Goal: Task Accomplishment & Management: Manage account settings

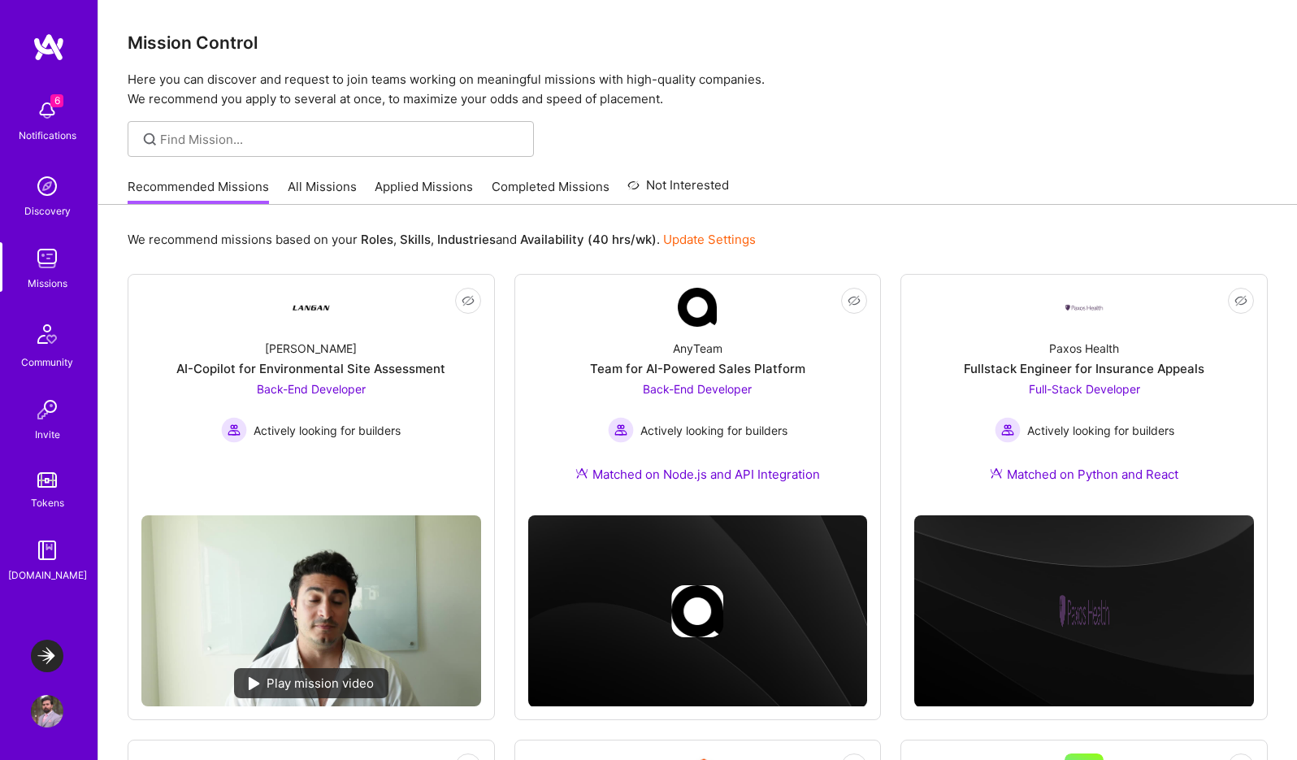
click at [49, 662] on img at bounding box center [47, 656] width 33 height 33
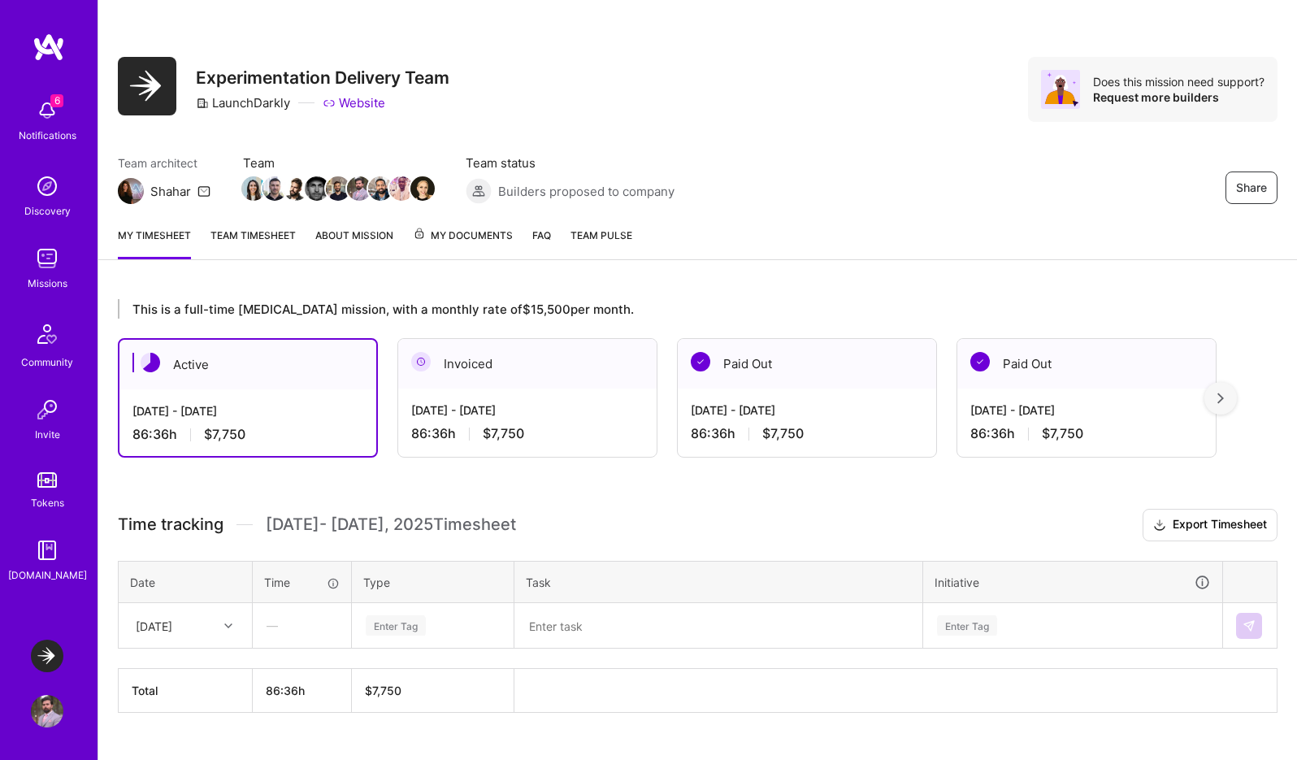
click at [482, 404] on div "[DATE] - [DATE]" at bounding box center [527, 409] width 232 height 17
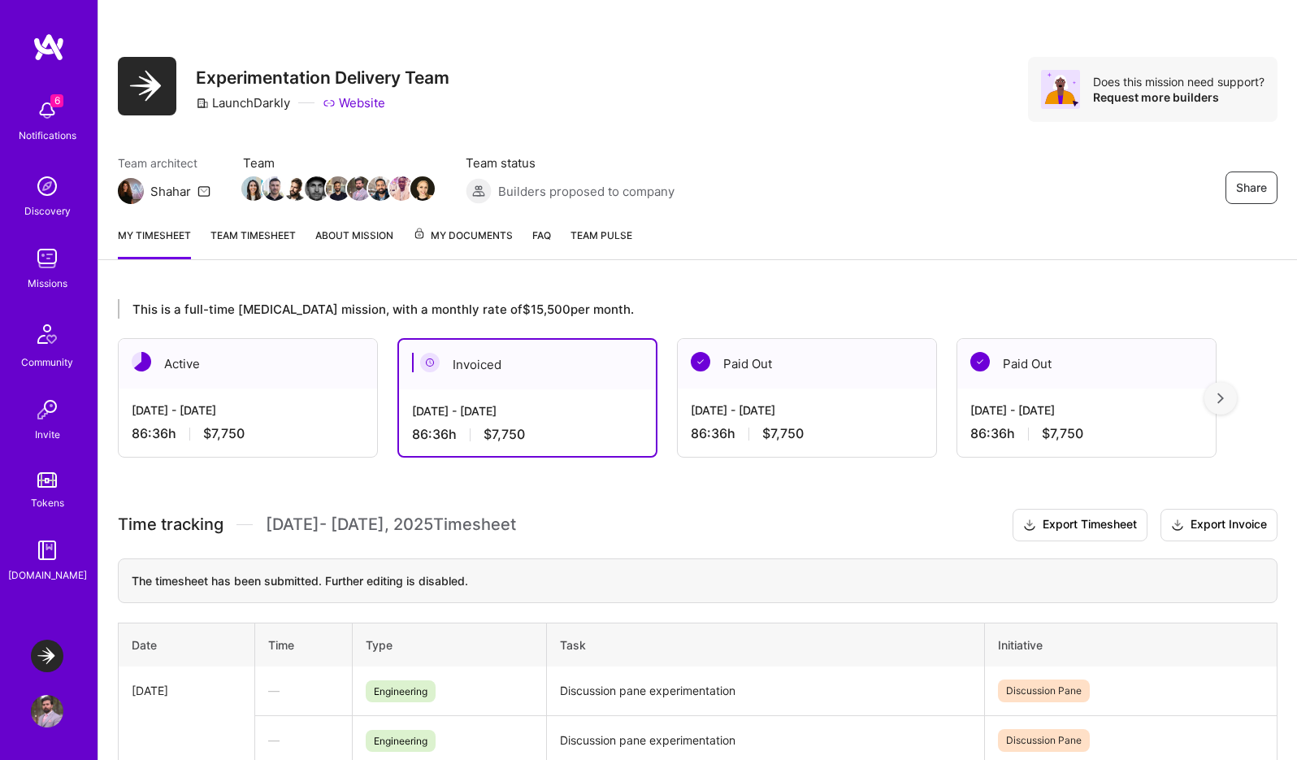
click at [315, 410] on div "[DATE] - [DATE]" at bounding box center [248, 409] width 232 height 17
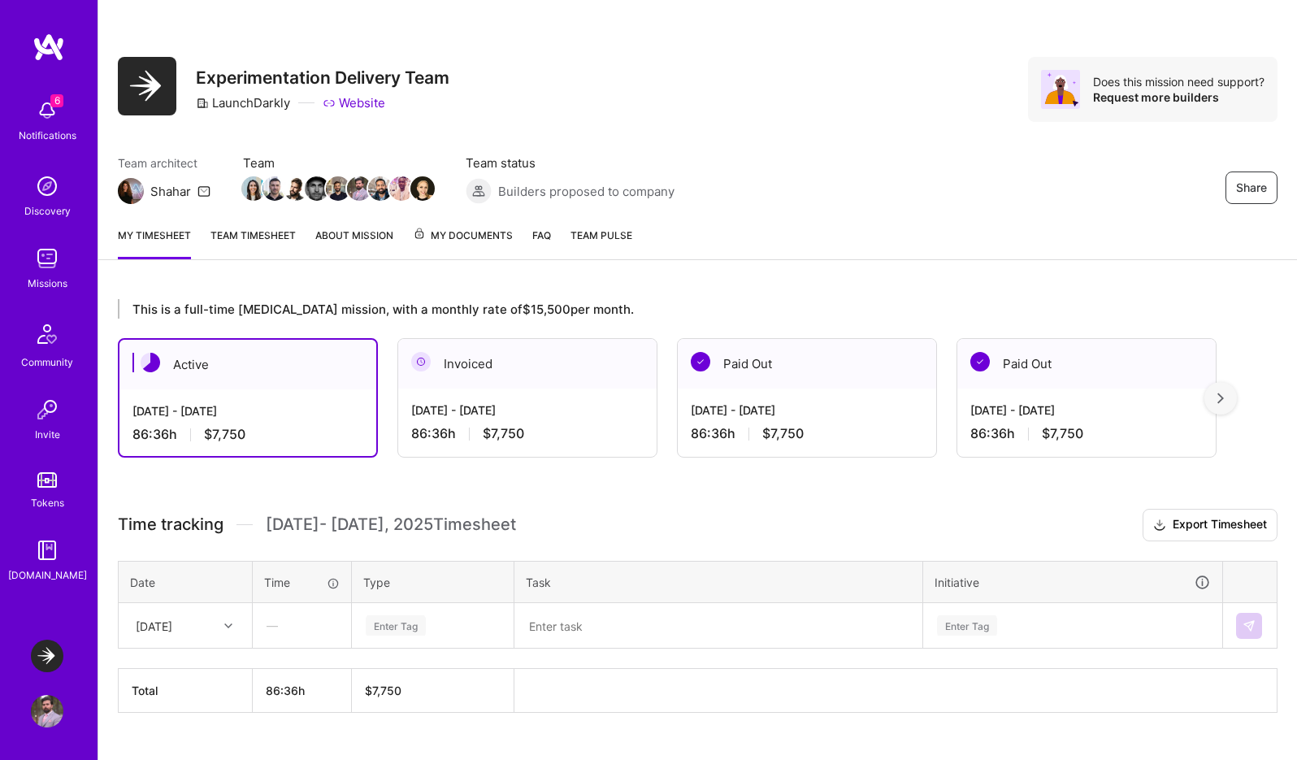
scroll to position [33, 0]
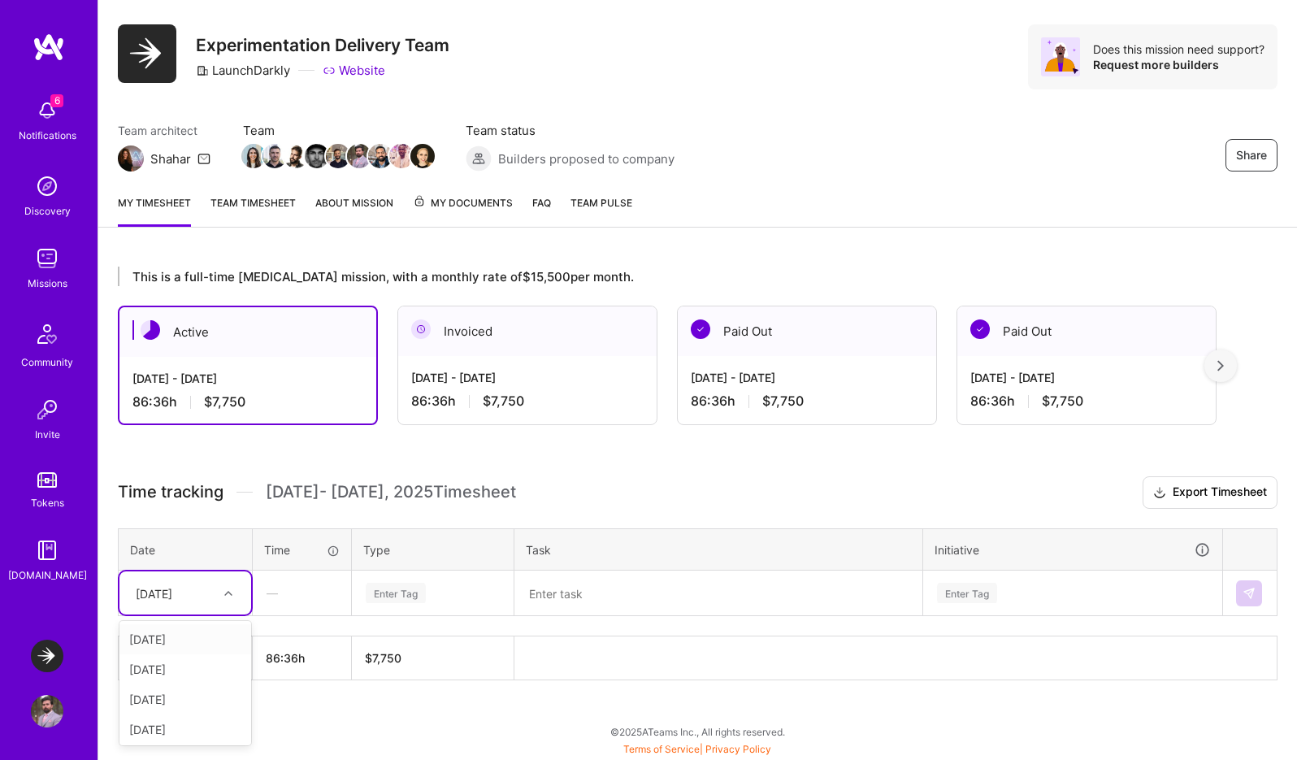
click at [216, 593] on div "[DATE]" at bounding box center [173, 592] width 90 height 27
click at [184, 637] on div "[DATE]" at bounding box center [185, 639] width 132 height 30
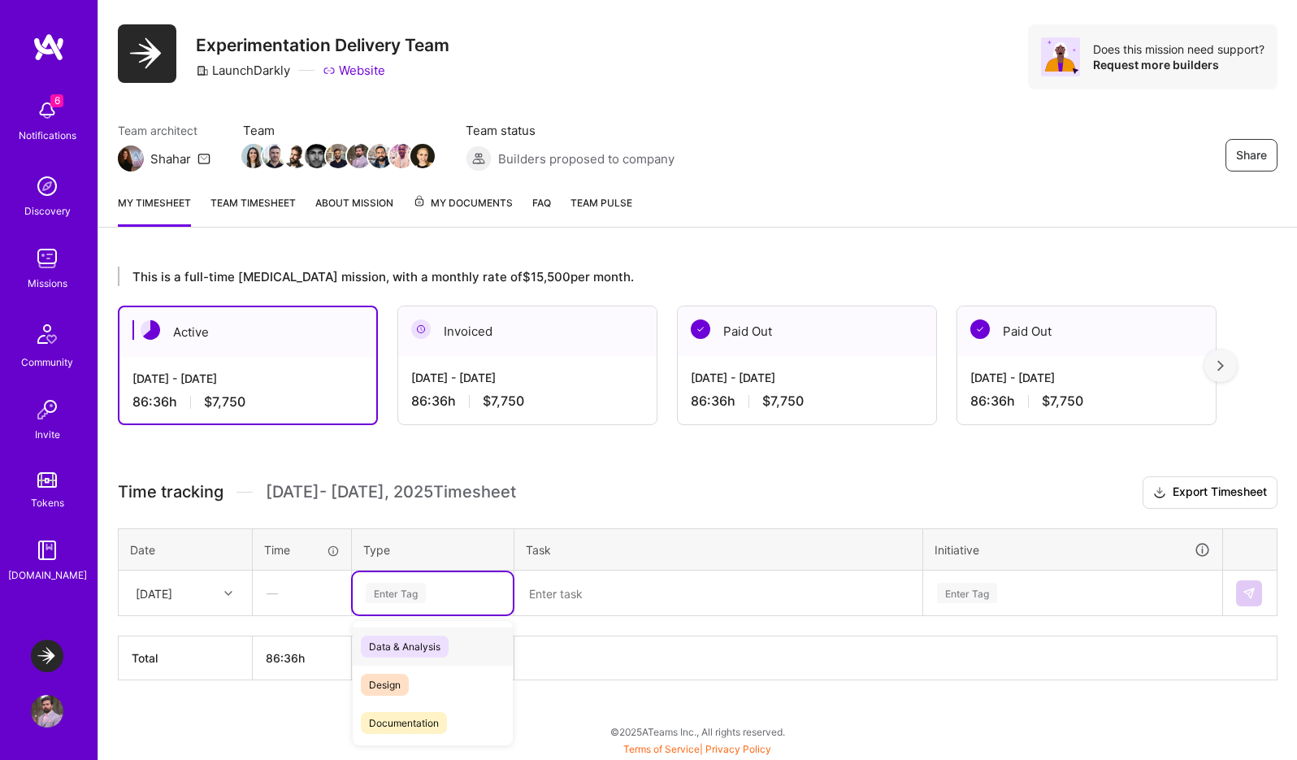
click at [410, 584] on div "Enter Tag" at bounding box center [396, 592] width 60 height 25
click at [406, 655] on span "Engineering" at bounding box center [396, 661] width 70 height 22
click at [612, 592] on textarea at bounding box center [718, 593] width 405 height 42
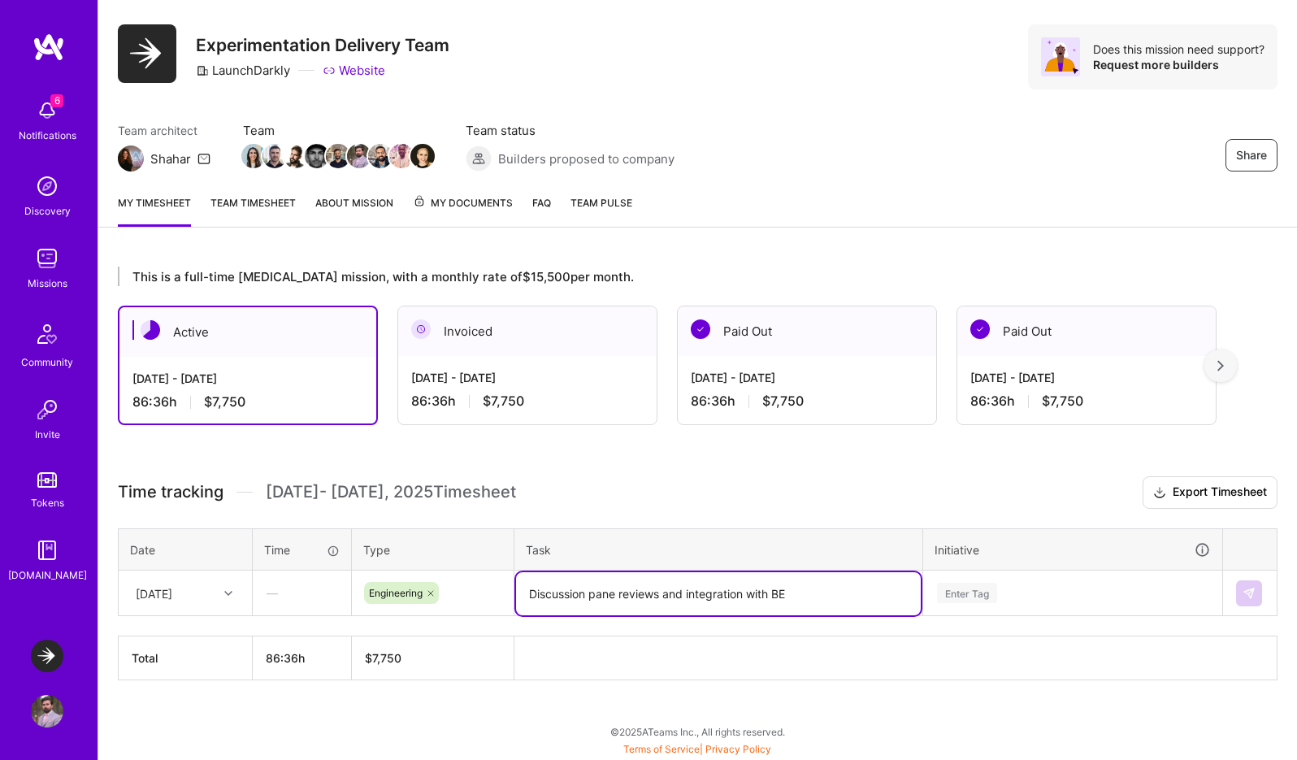
type textarea "Discussion pane reviews and integration with BE"
click at [987, 600] on div "Enter Tag" at bounding box center [1072, 593] width 297 height 42
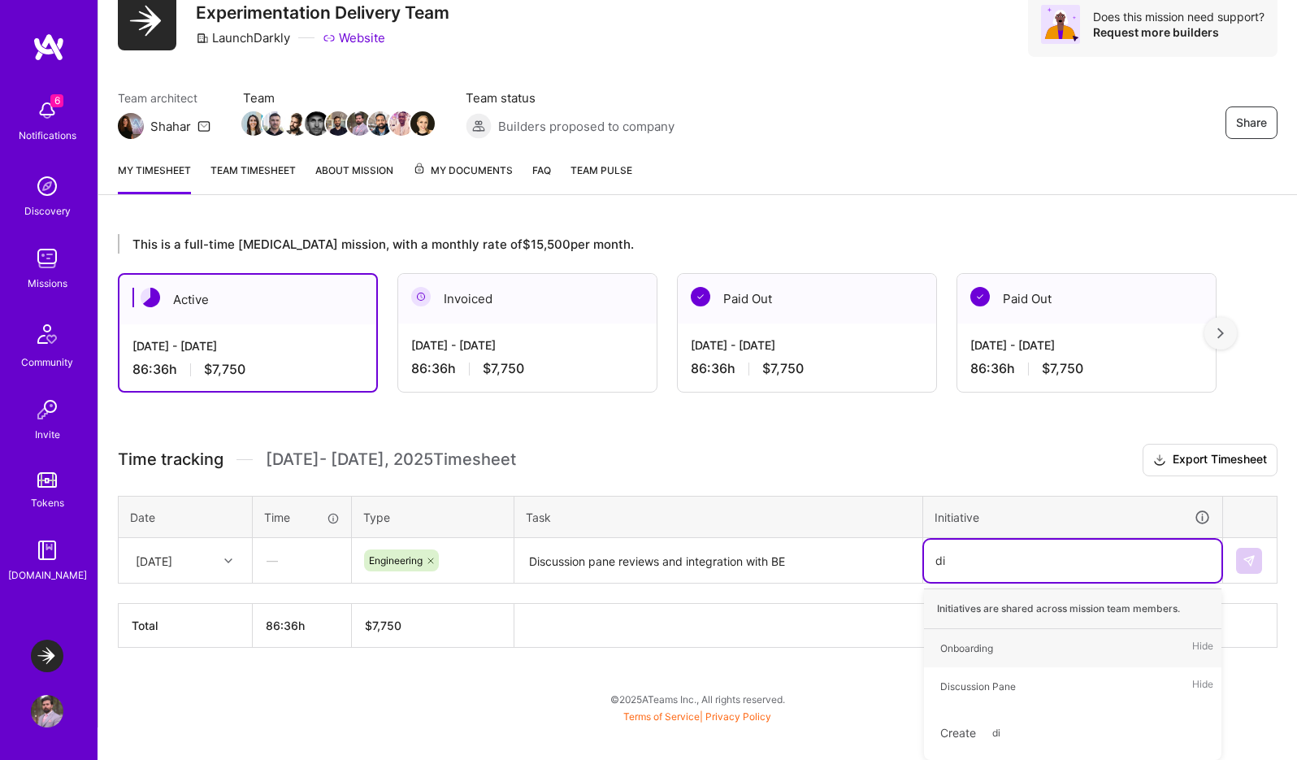
type input "dis"
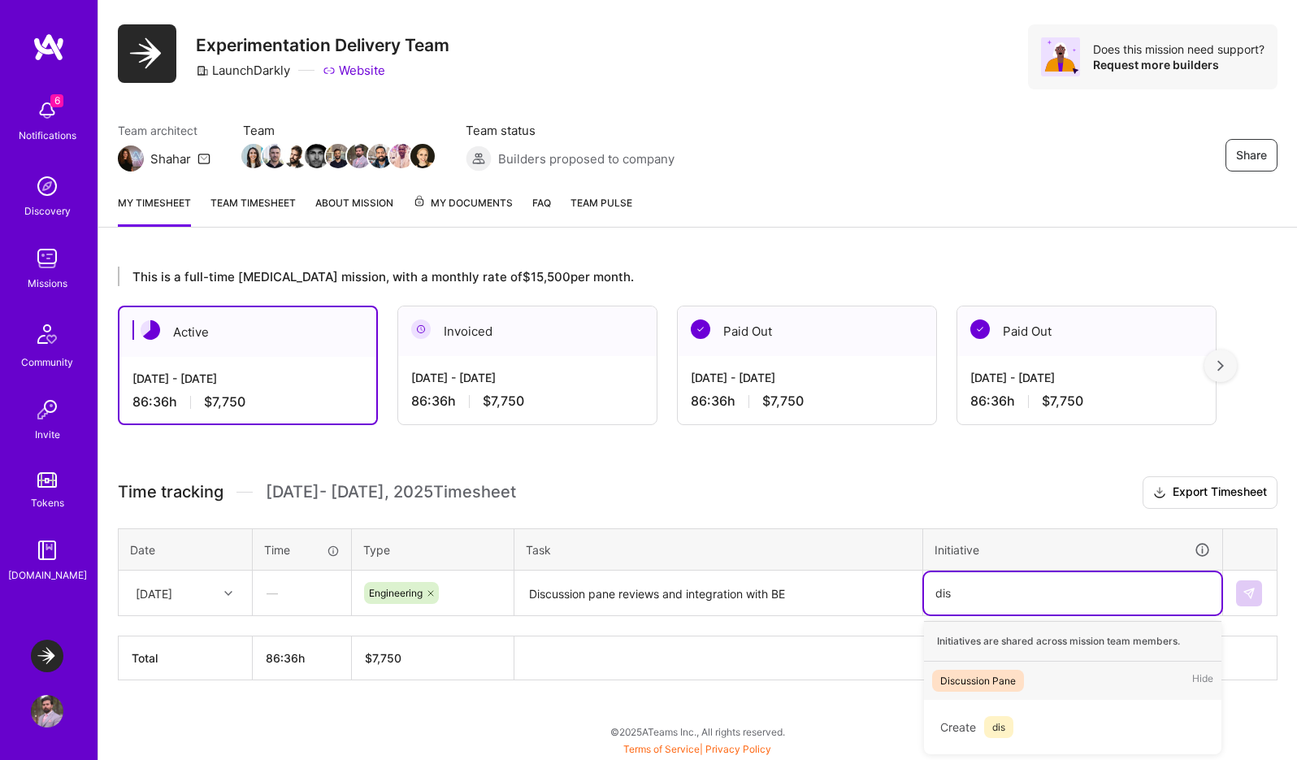
scroll to position [33, 0]
click at [996, 679] on div "Discussion Pane" at bounding box center [978, 680] width 76 height 17
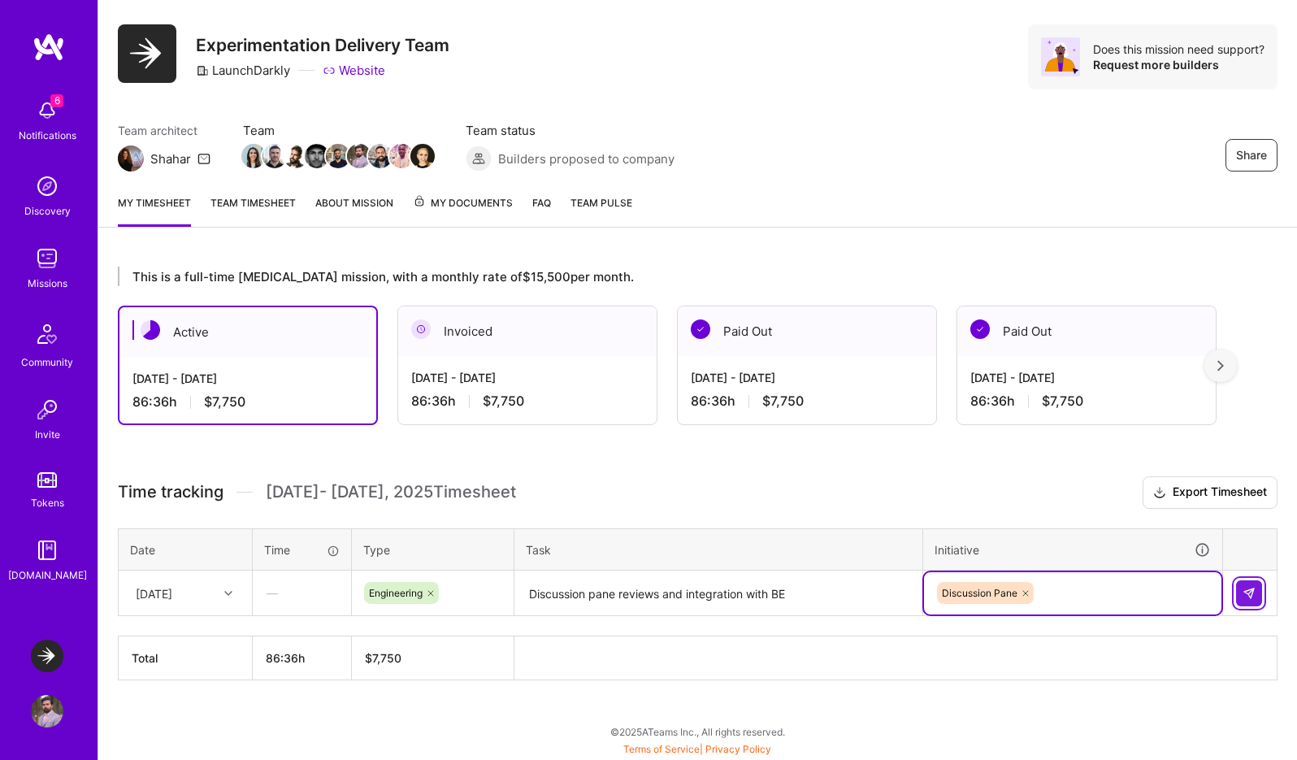
click at [1246, 592] on img at bounding box center [1249, 593] width 13 height 13
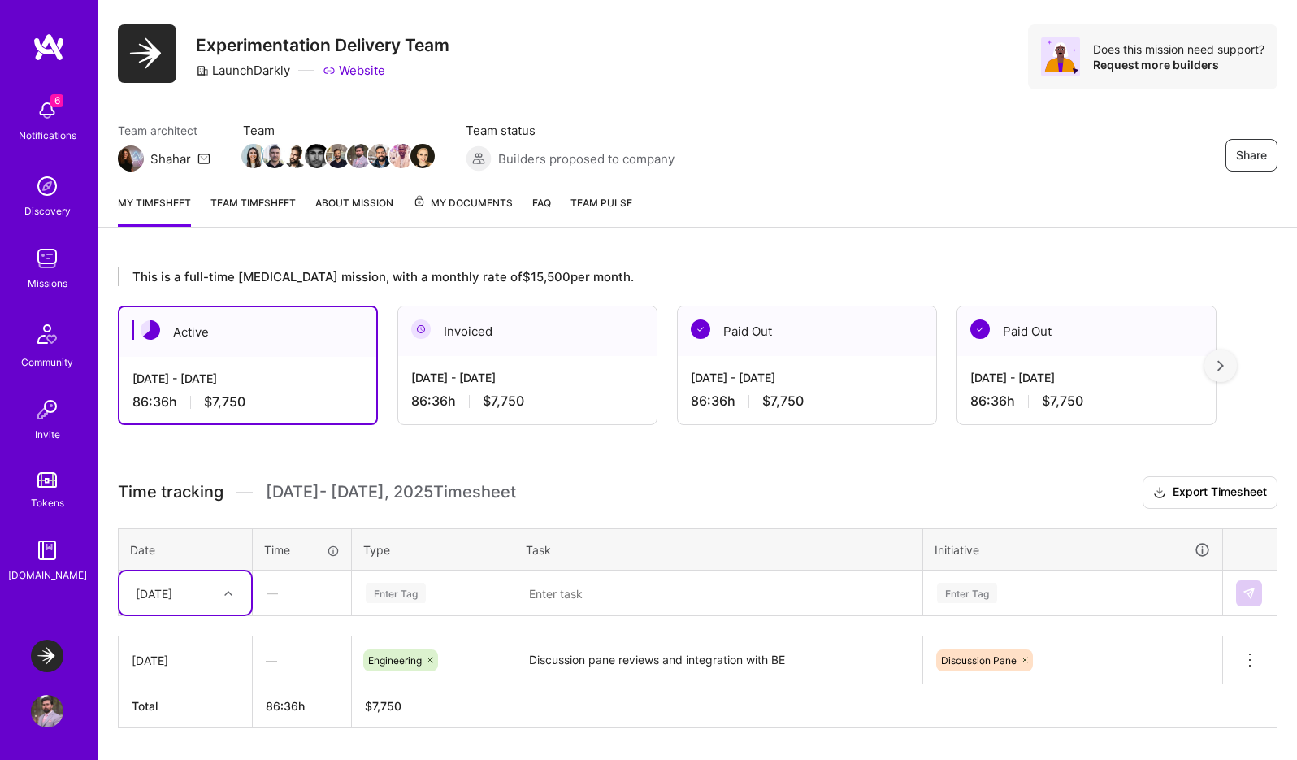
scroll to position [80, 0]
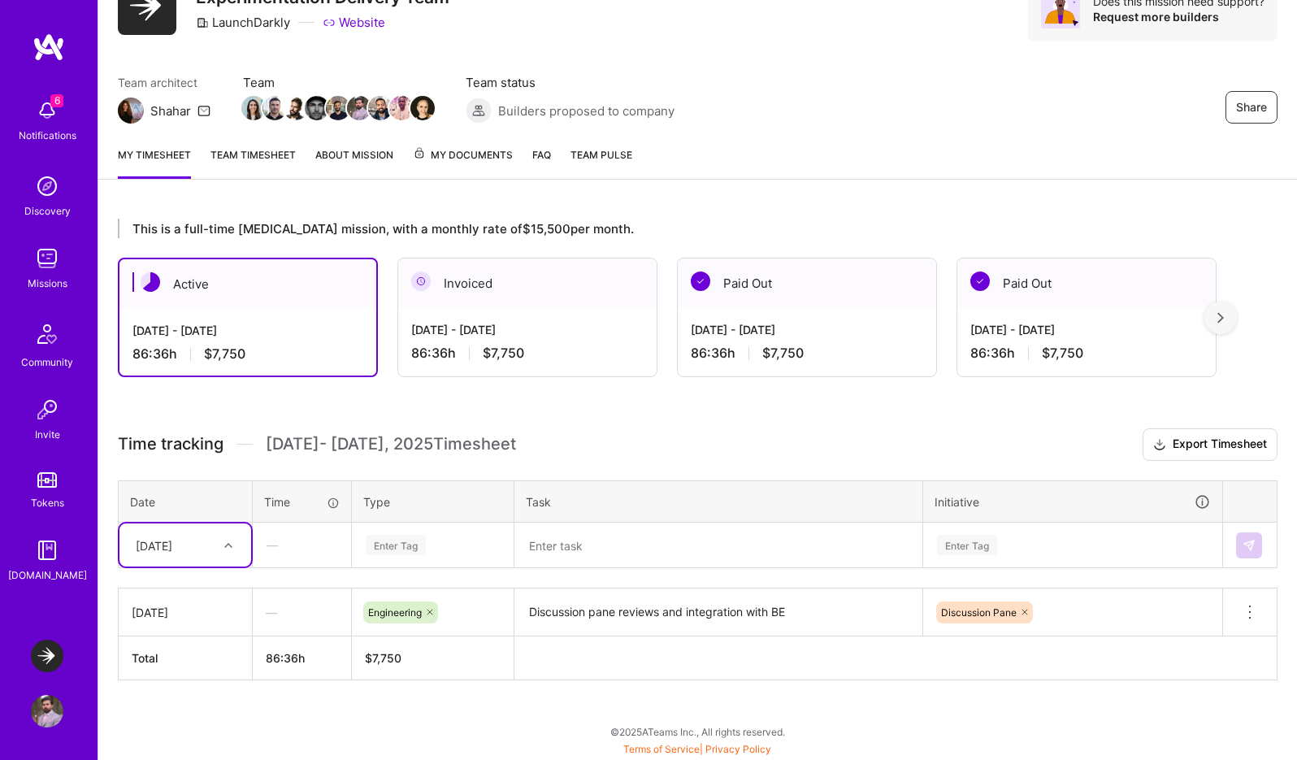
click at [213, 566] on div "option [DATE], selected. Select is focused ,type to refine list, press Down to …" at bounding box center [185, 544] width 132 height 43
click at [199, 587] on div "[DATE]" at bounding box center [185, 591] width 132 height 30
click at [393, 549] on div "Enter Tag" at bounding box center [396, 544] width 60 height 25
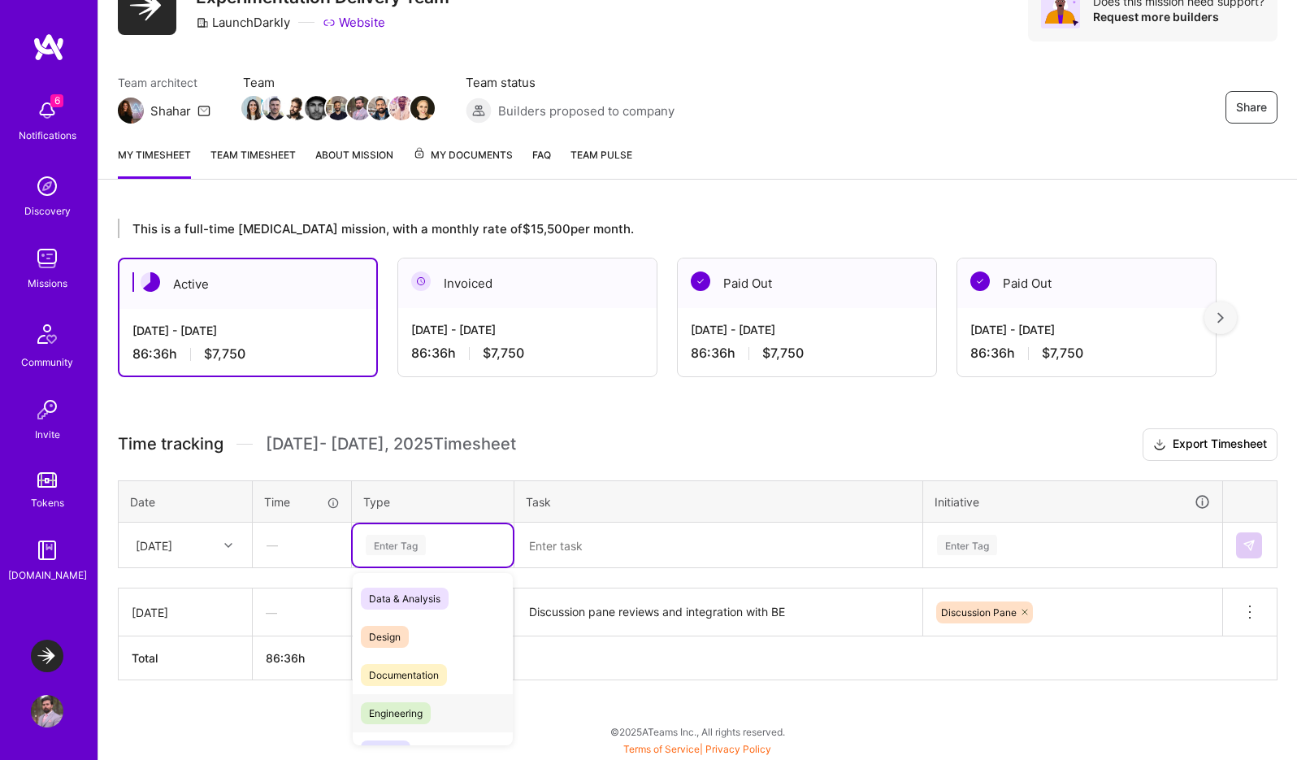
click at [384, 719] on span "Engineering" at bounding box center [396, 713] width 70 height 22
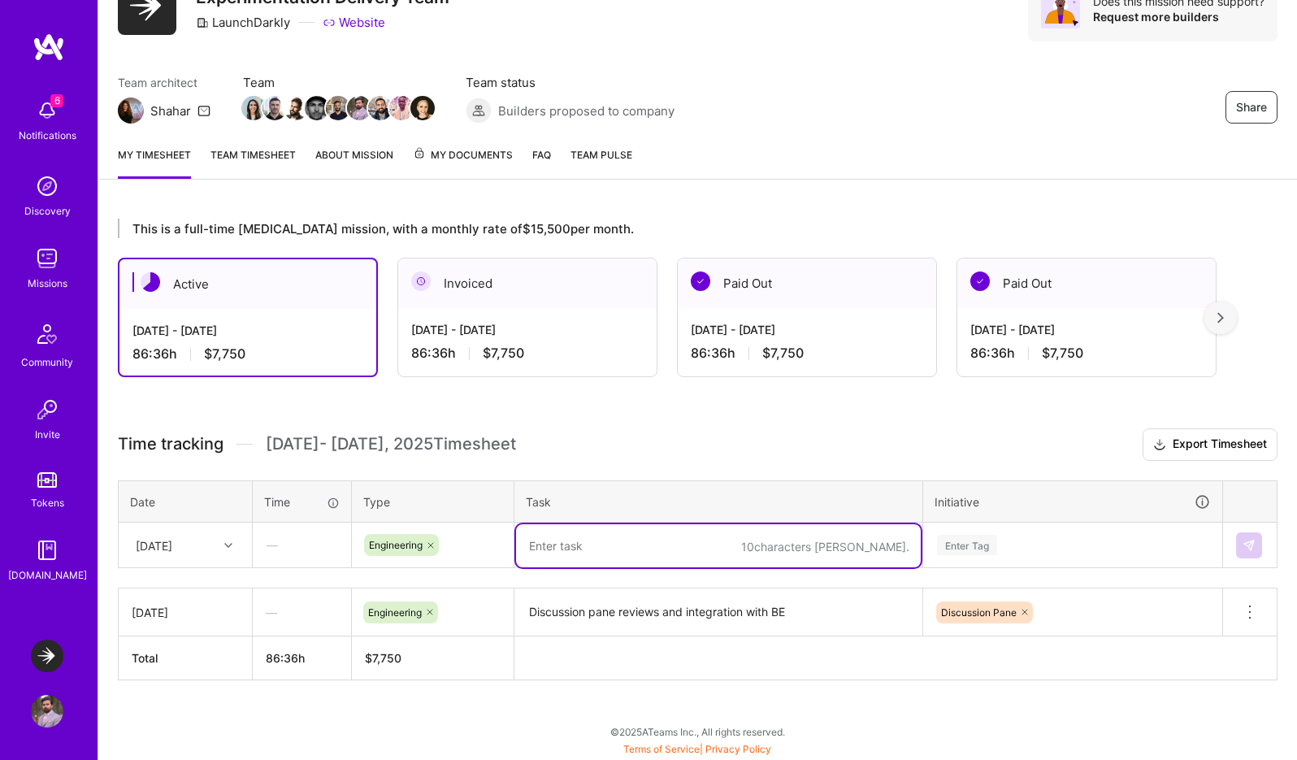
click at [606, 556] on textarea at bounding box center [718, 545] width 405 height 43
paste textarea "Discussion pane reviews and integration with BE"
type textarea "Discussion pane reviews and integration with BE"
click at [975, 547] on div "Enter Tag" at bounding box center [1072, 545] width 297 height 42
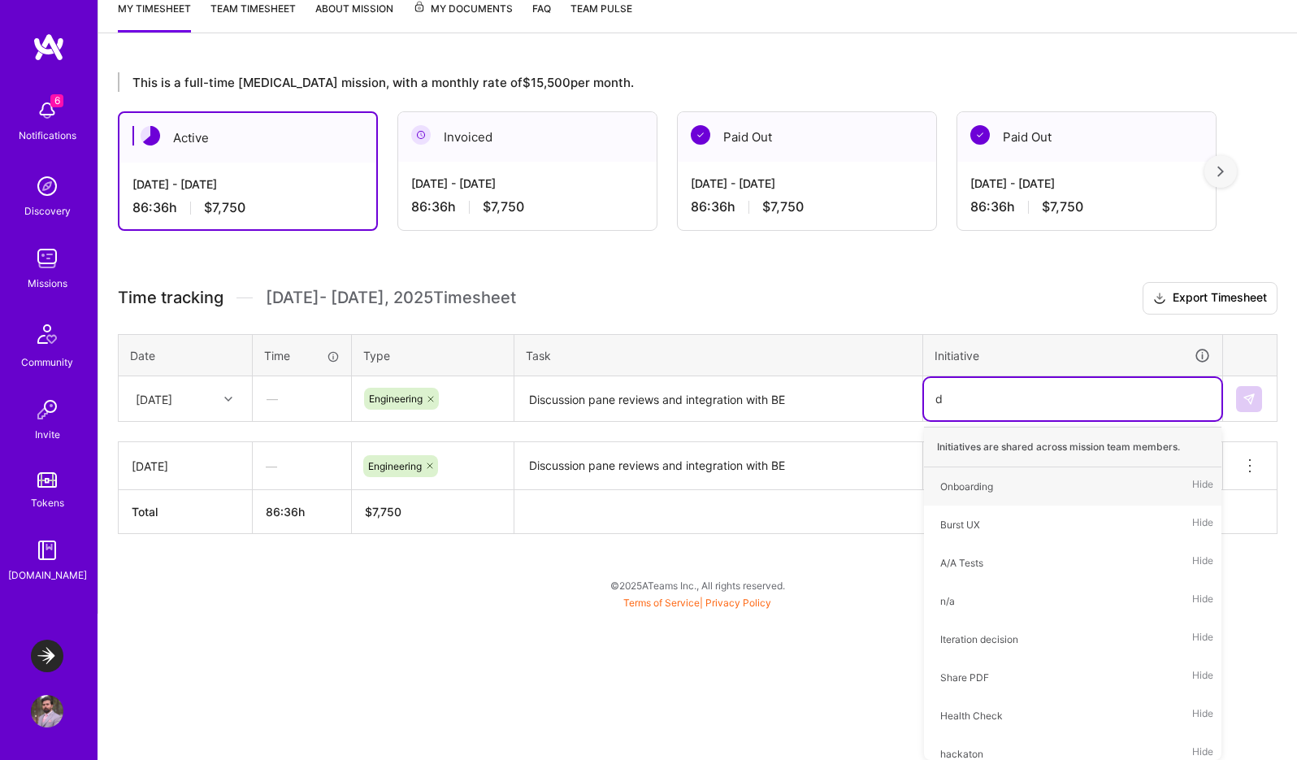
type input "di"
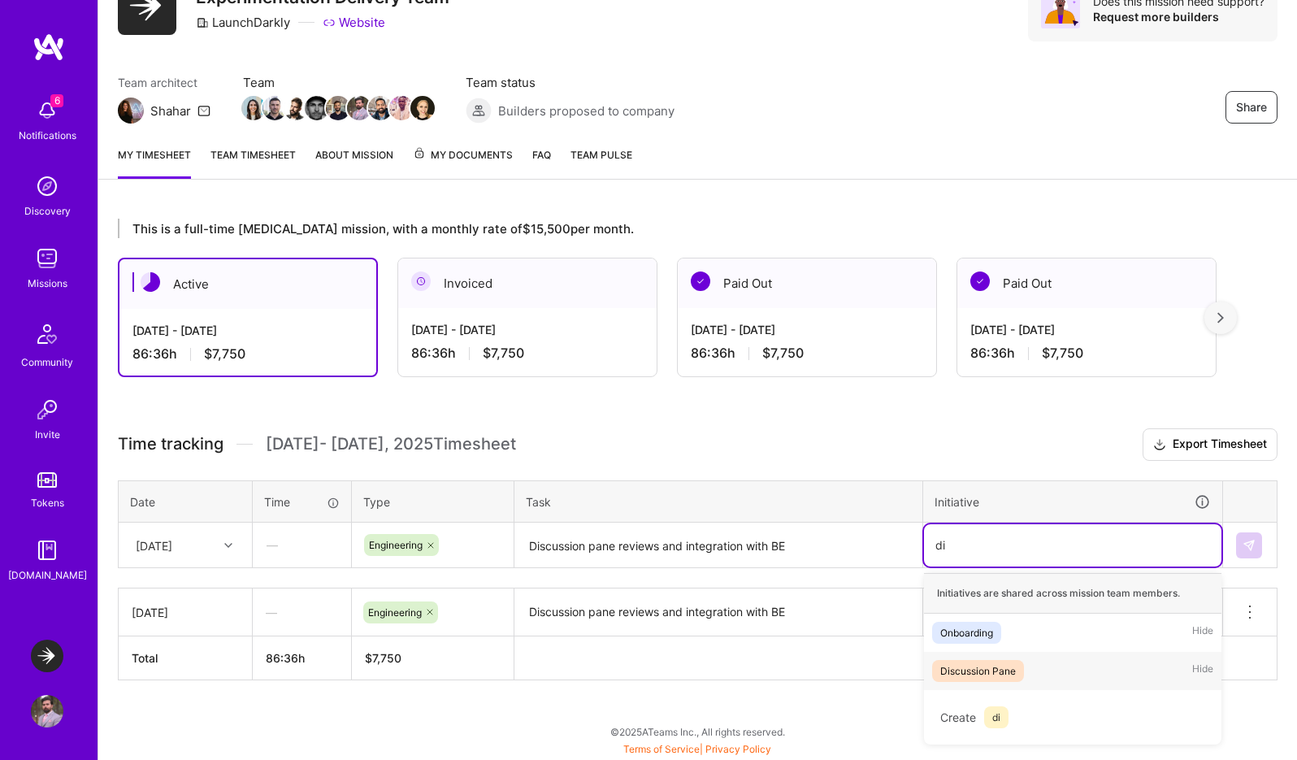
click at [979, 675] on div "Discussion Pane" at bounding box center [978, 670] width 76 height 17
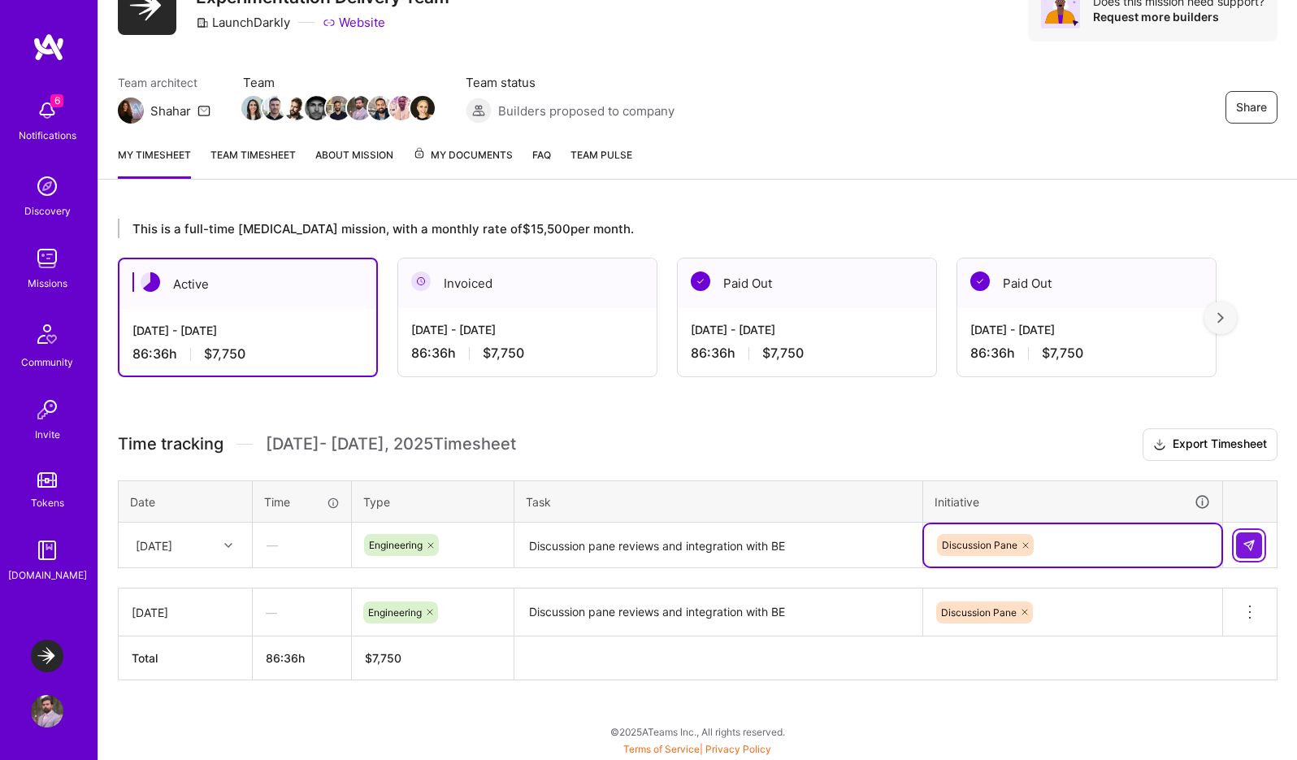
click at [1255, 544] on img at bounding box center [1249, 545] width 13 height 13
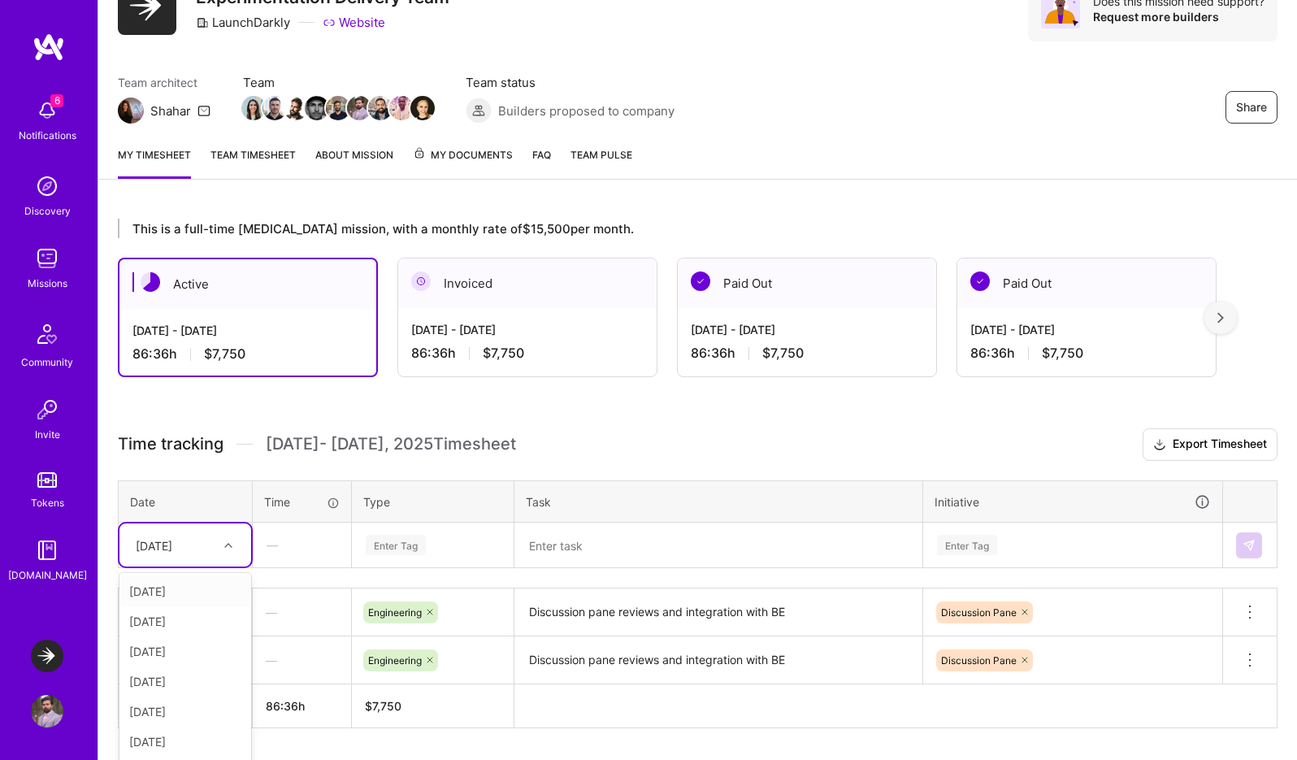
scroll to position [128, 0]
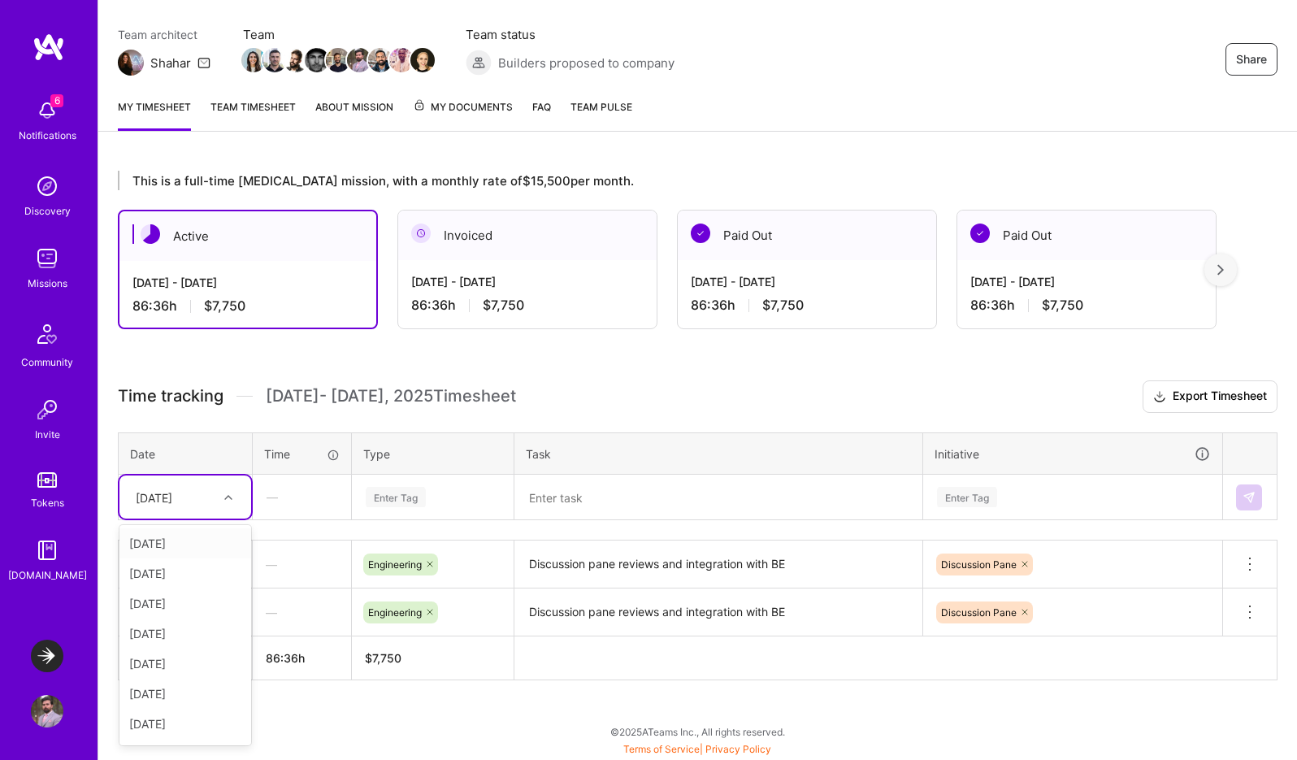
click at [222, 518] on div "option [DATE], selected. option [DATE] focused, 1 of 9. 8 results available. Us…" at bounding box center [185, 496] width 132 height 43
click at [197, 579] on div "[DATE]" at bounding box center [185, 573] width 132 height 30
click at [406, 501] on div "Enter Tag" at bounding box center [396, 496] width 60 height 25
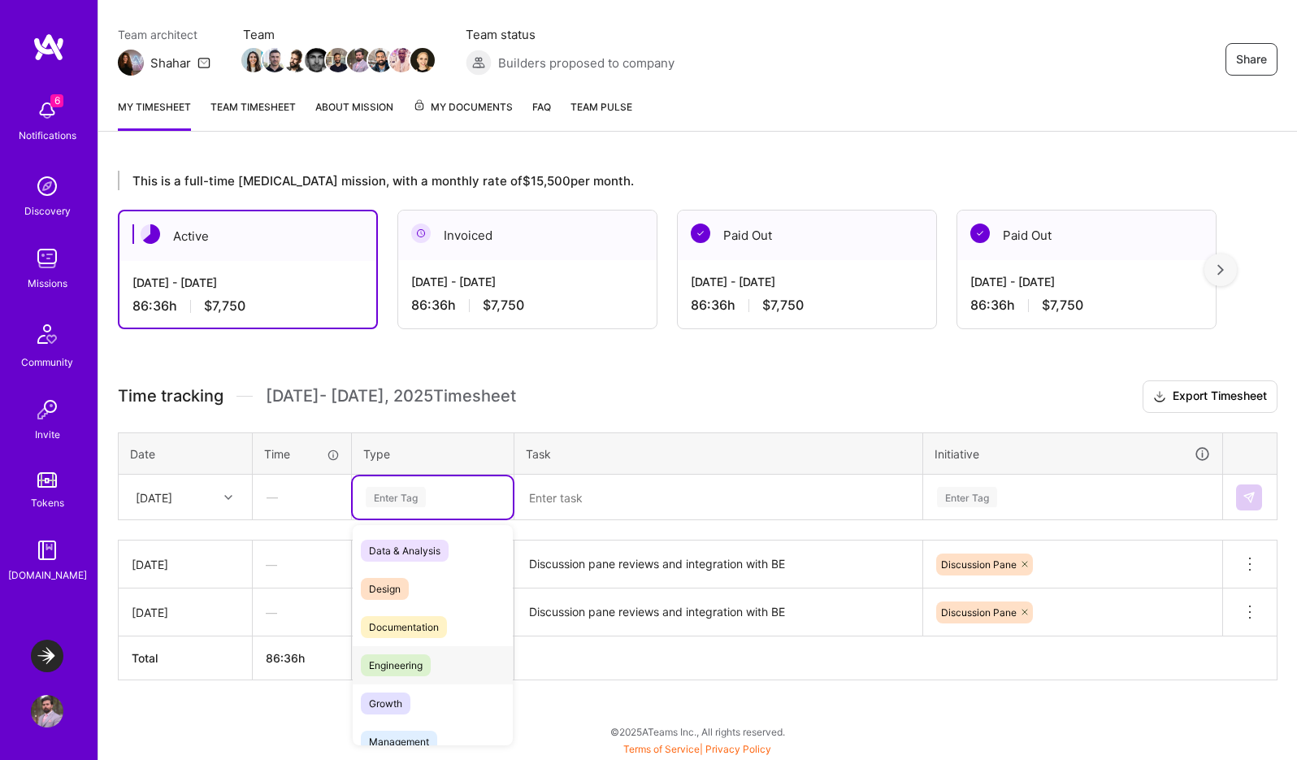
click at [401, 666] on span "Engineering" at bounding box center [396, 665] width 70 height 22
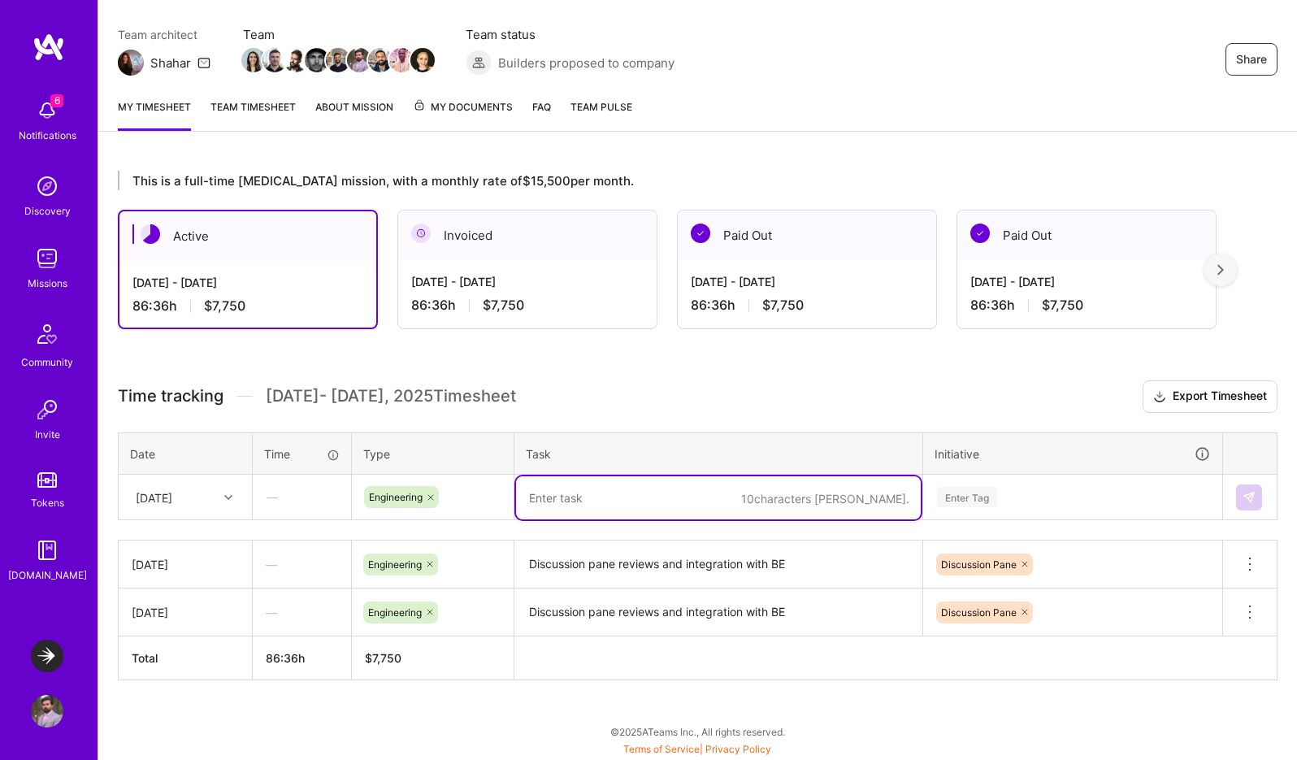
click at [594, 506] on textarea at bounding box center [718, 497] width 405 height 43
paste textarea "Discussion pane reviews and integration with BE"
type textarea "Discussion pane reviews and integration with BE"
click at [973, 501] on div "Enter Tag" at bounding box center [1072, 497] width 297 height 42
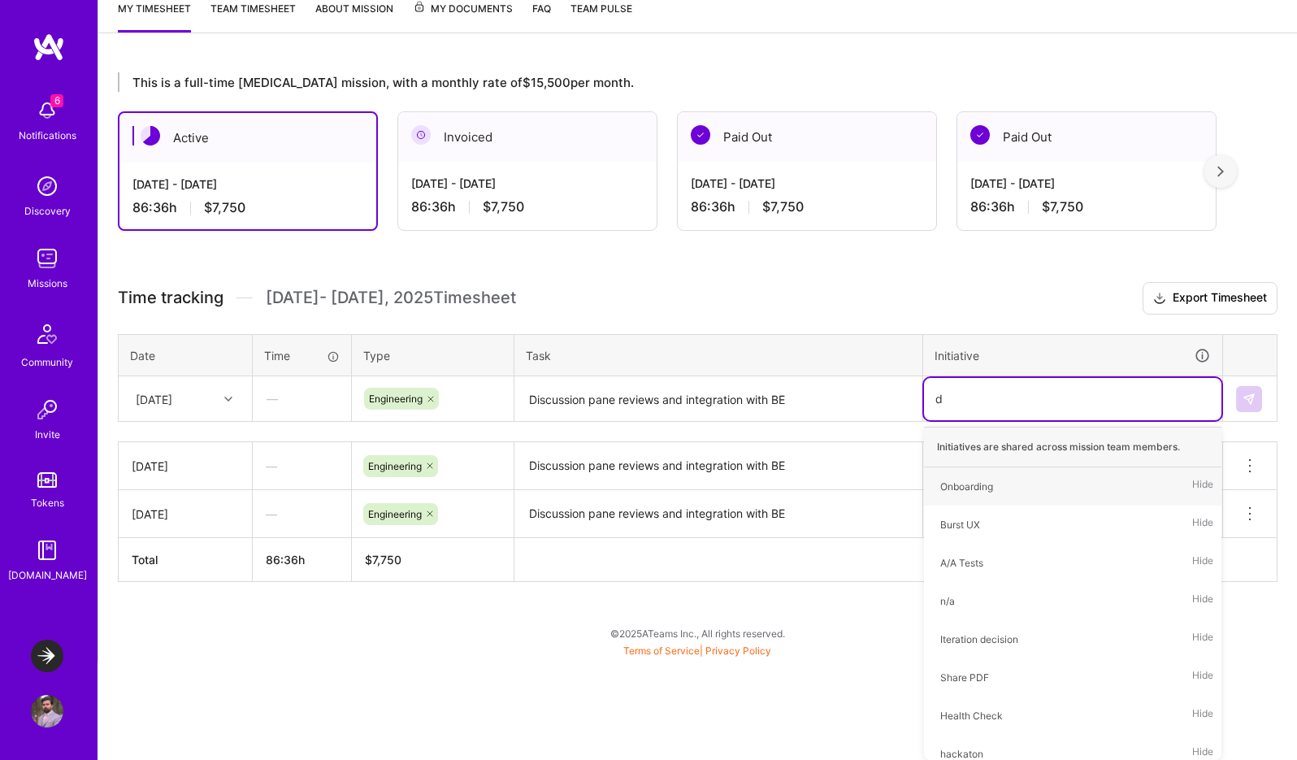
type input "di"
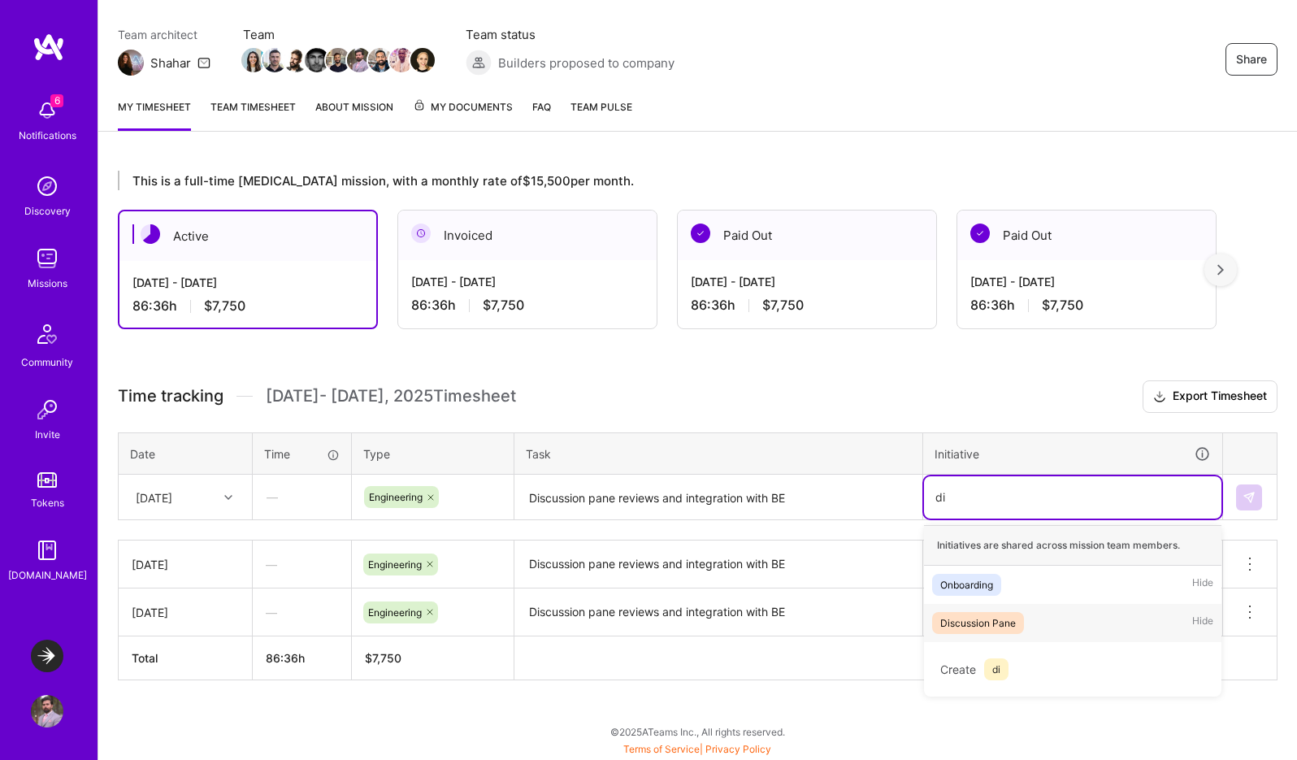
click at [1009, 625] on div "Discussion Pane" at bounding box center [978, 622] width 76 height 17
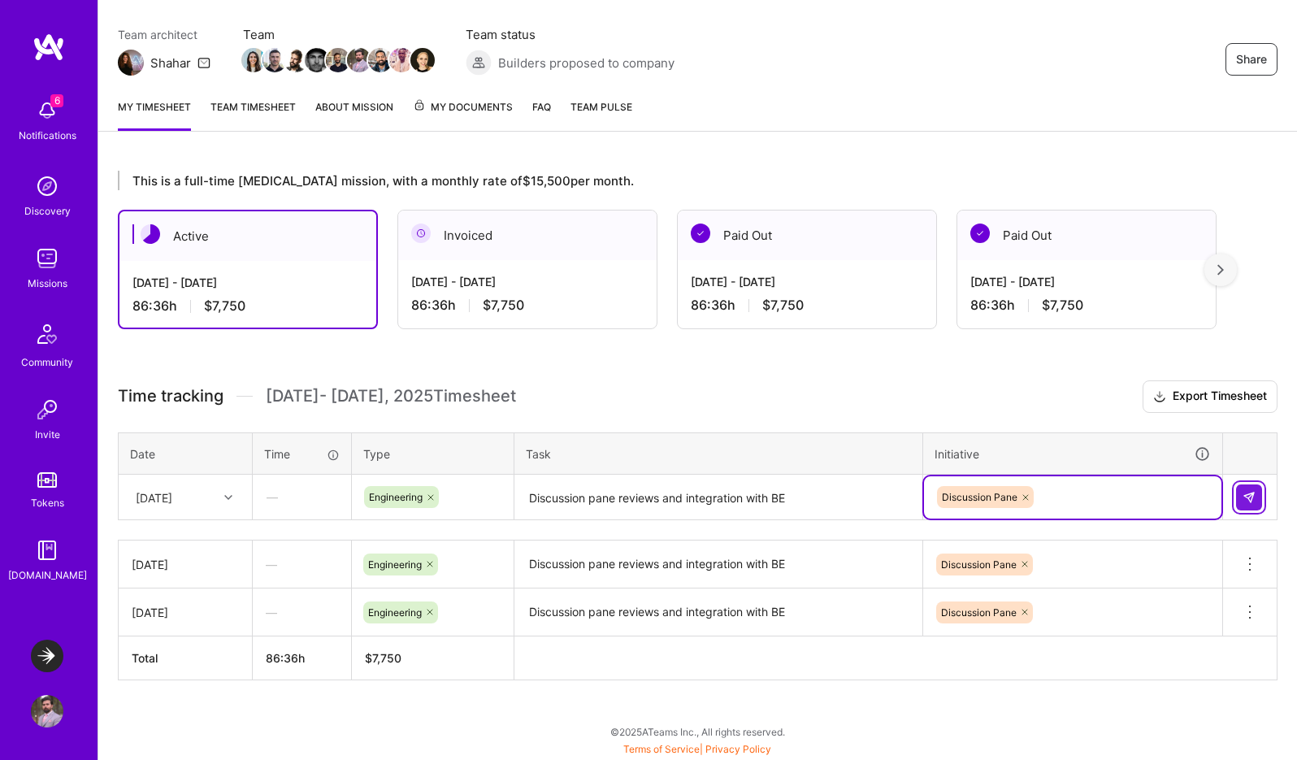
click at [1251, 490] on button at bounding box center [1249, 497] width 26 height 26
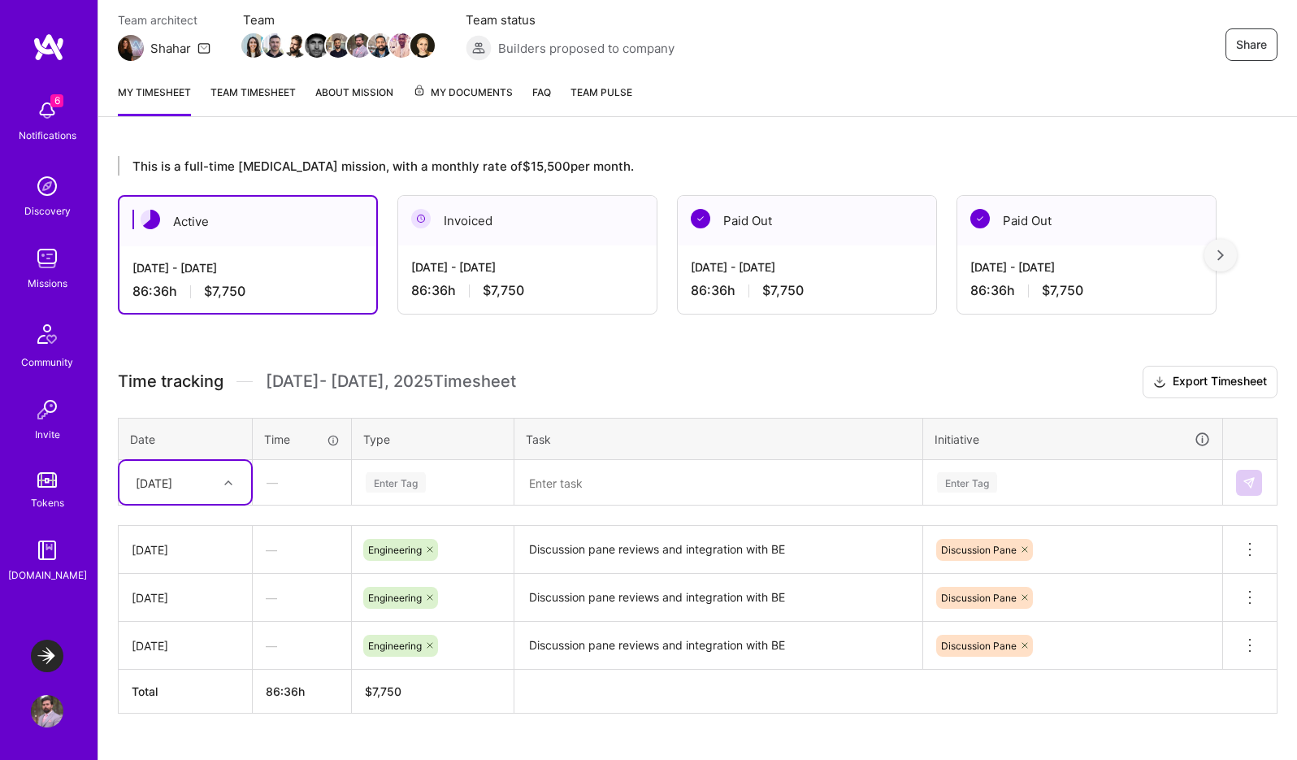
click at [194, 494] on div "[DATE]" at bounding box center [173, 482] width 90 height 27
click at [168, 594] on div "[DATE]" at bounding box center [185, 588] width 132 height 30
click at [403, 483] on div "Enter Tag" at bounding box center [396, 481] width 60 height 25
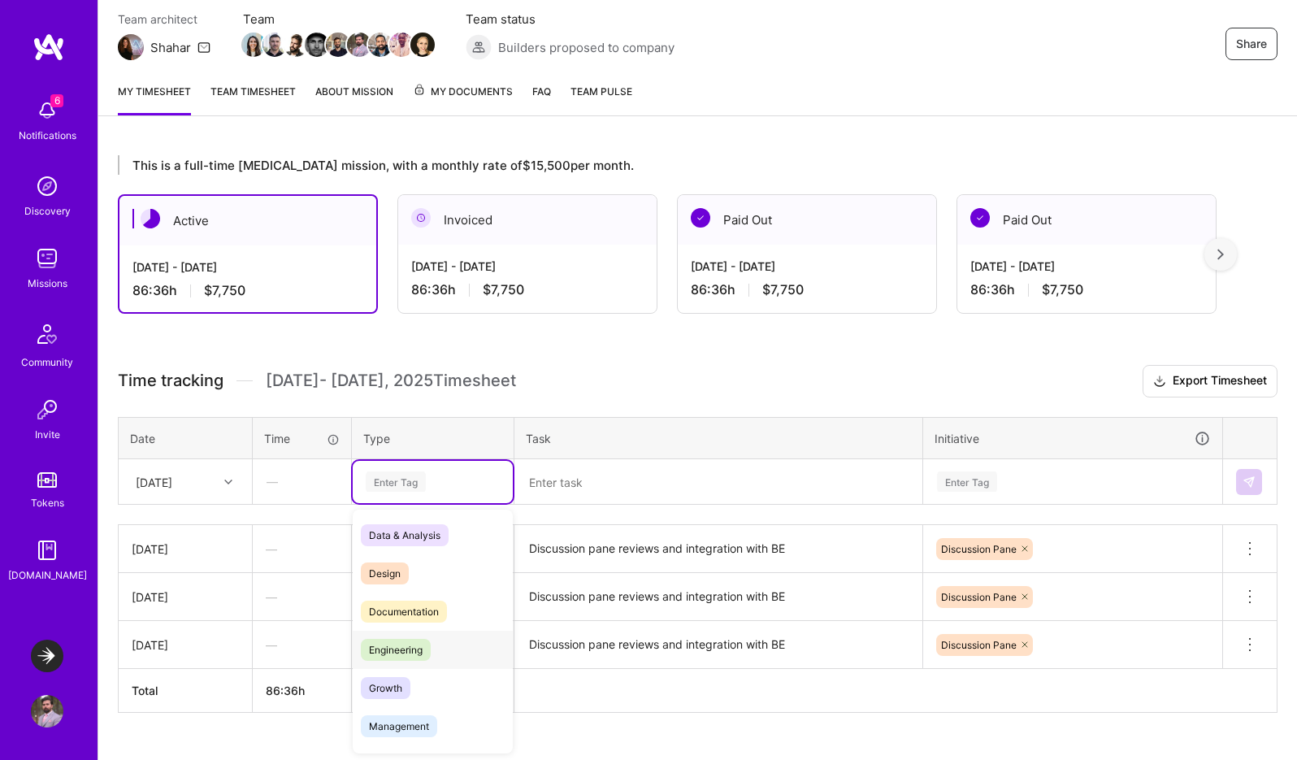
click at [391, 647] on span "Engineering" at bounding box center [396, 650] width 70 height 22
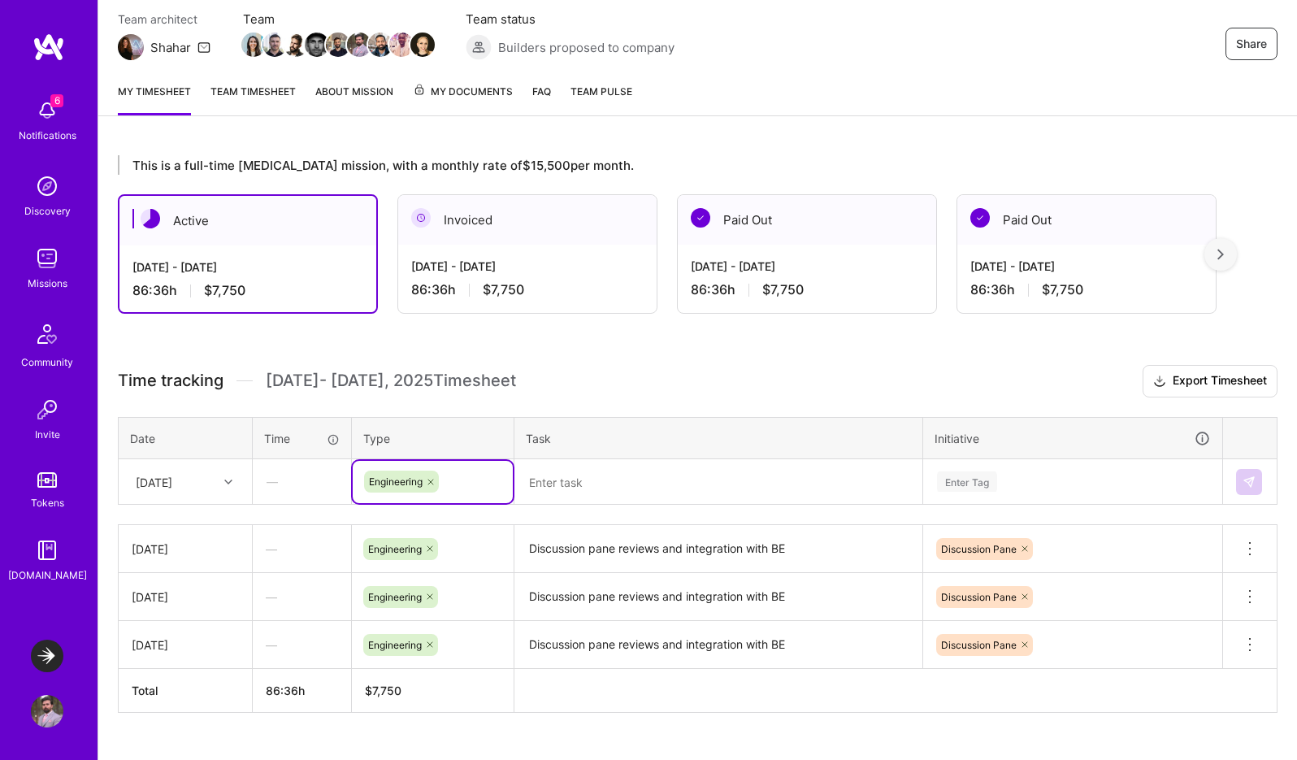
drag, startPoint x: 602, startPoint y: 508, endPoint x: 602, endPoint y: 488, distance: 20.3
click at [602, 507] on div "Time tracking [DATE] - [DATE] Timesheet Export Timesheet Date Time Type Task In…" at bounding box center [698, 539] width 1160 height 348
click at [602, 488] on textarea at bounding box center [718, 482] width 405 height 43
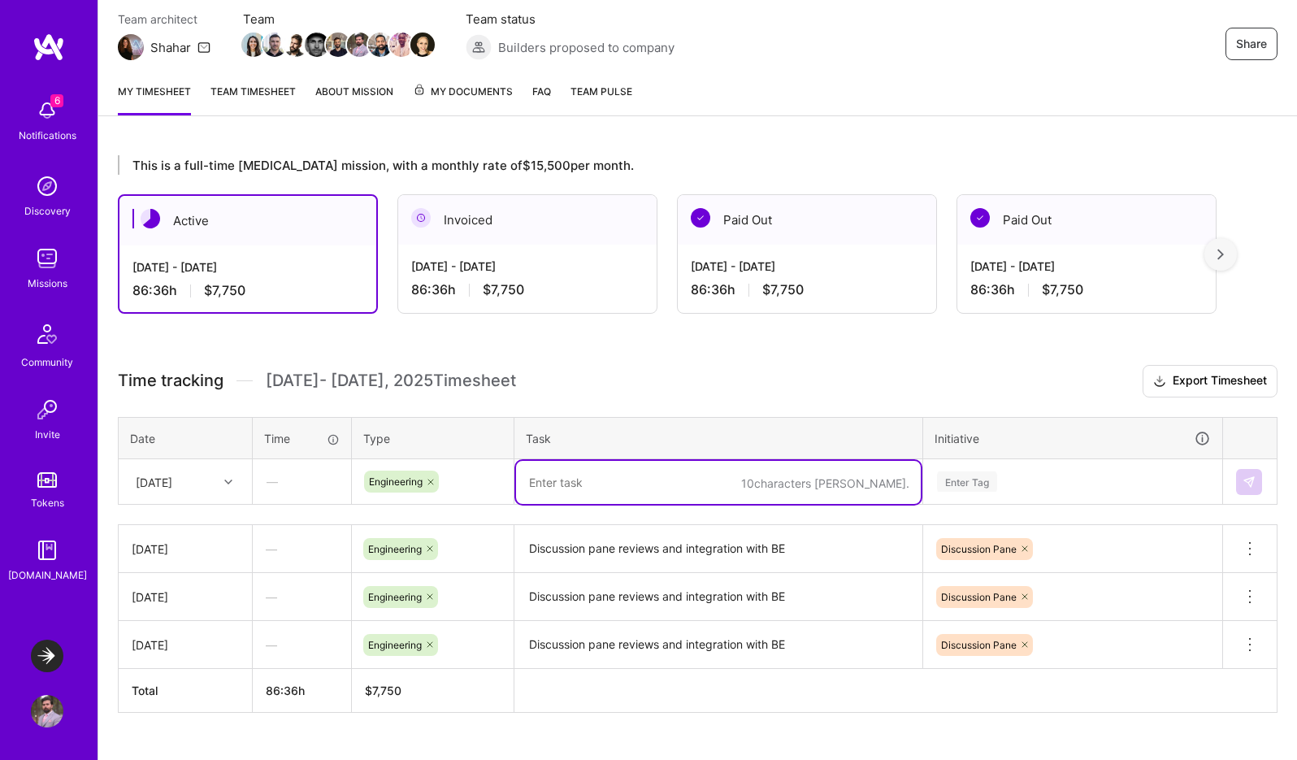
paste textarea "Discussion pane reviews and integration with BE"
type textarea "Discussion pane reviews and integration with BE"
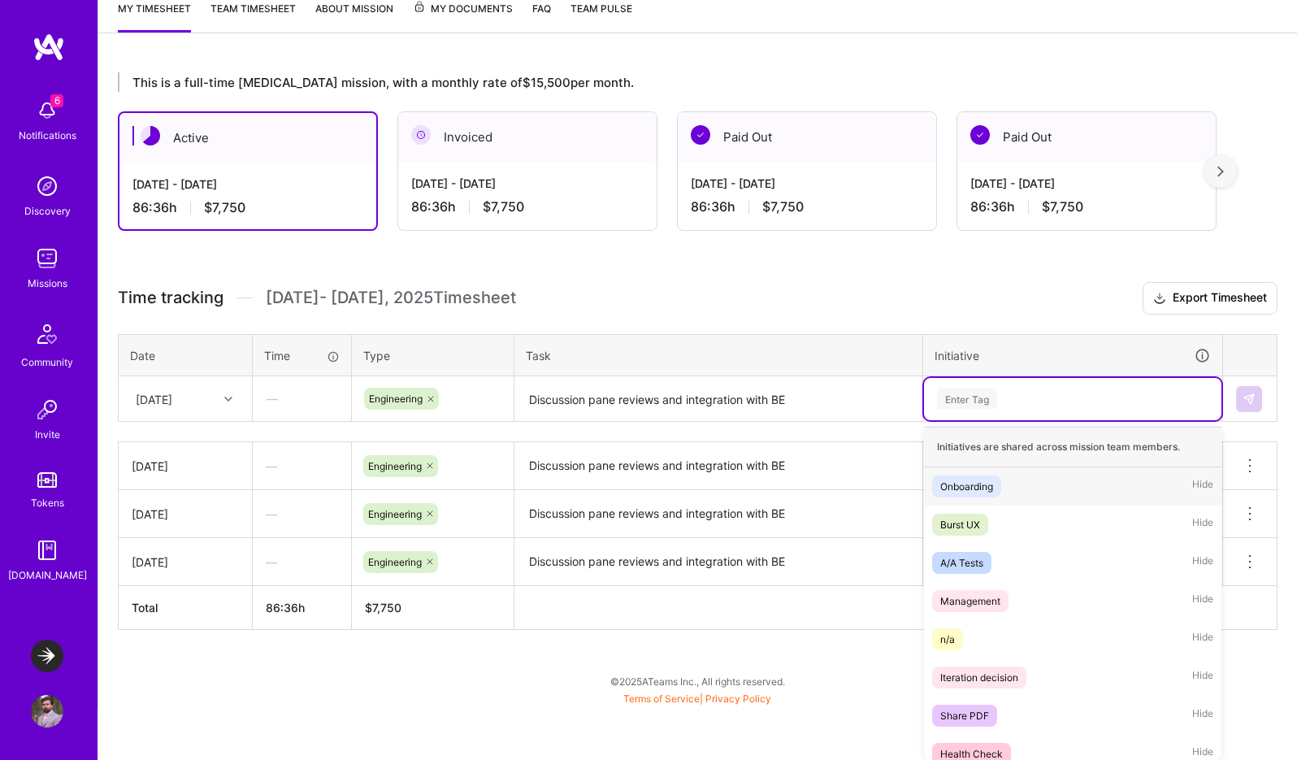
click at [988, 420] on div "option Discussion Pane, selected. option Onboarding focused, 1 of 21. 21 result…" at bounding box center [1072, 399] width 297 height 42
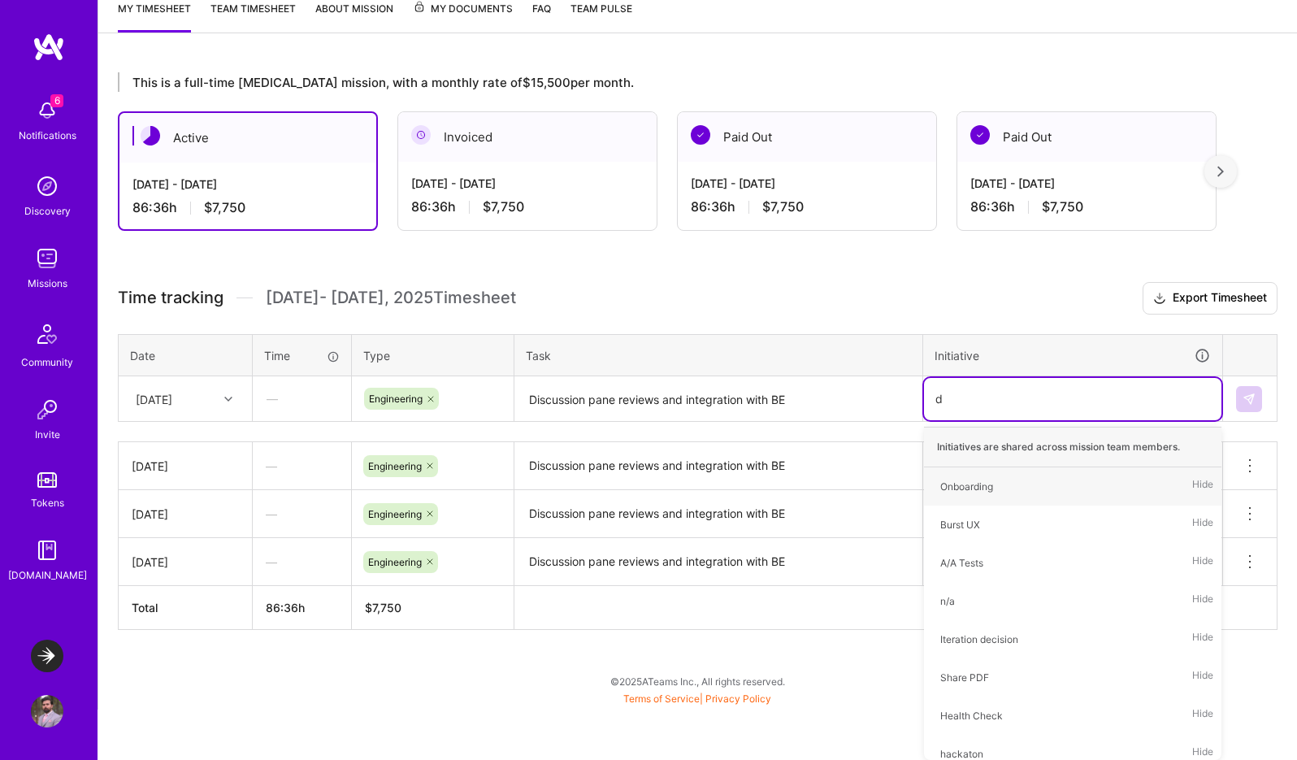
type input "di"
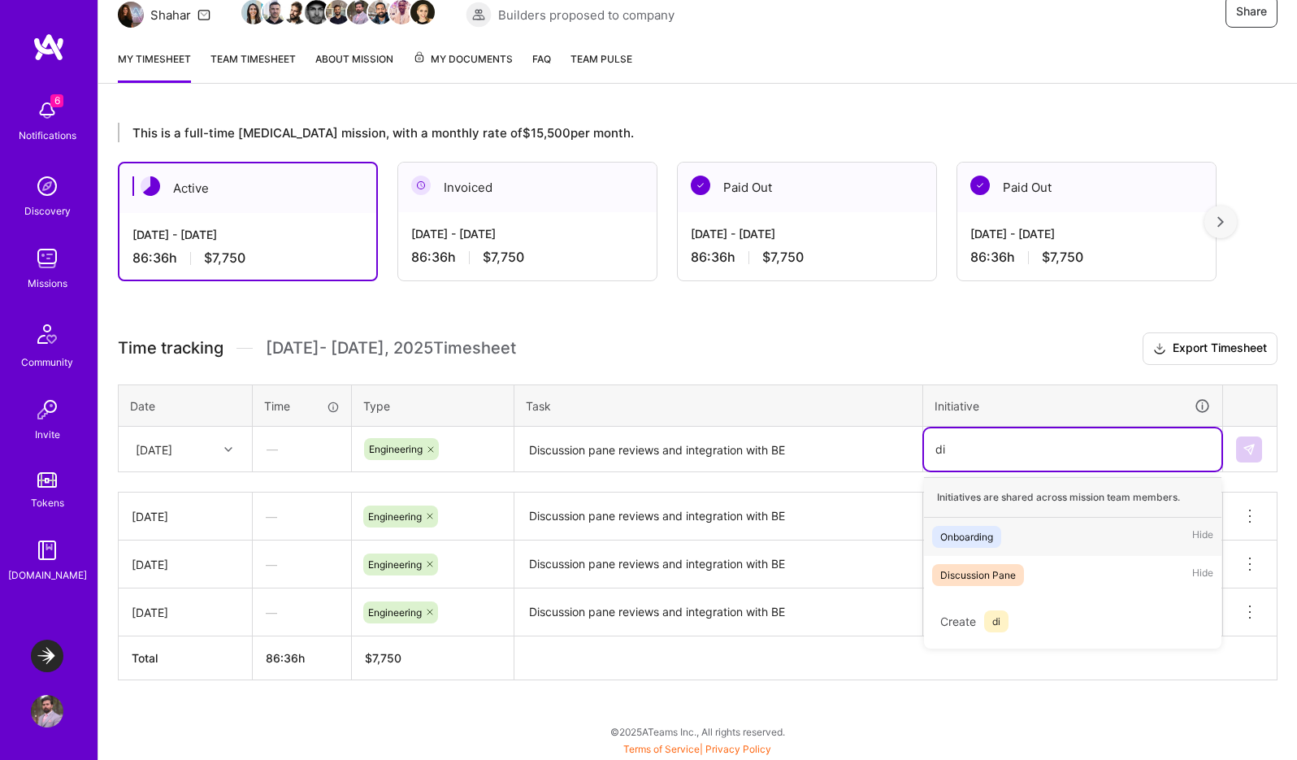
scroll to position [176, 0]
click at [1003, 569] on div "Discussion Pane" at bounding box center [978, 574] width 76 height 17
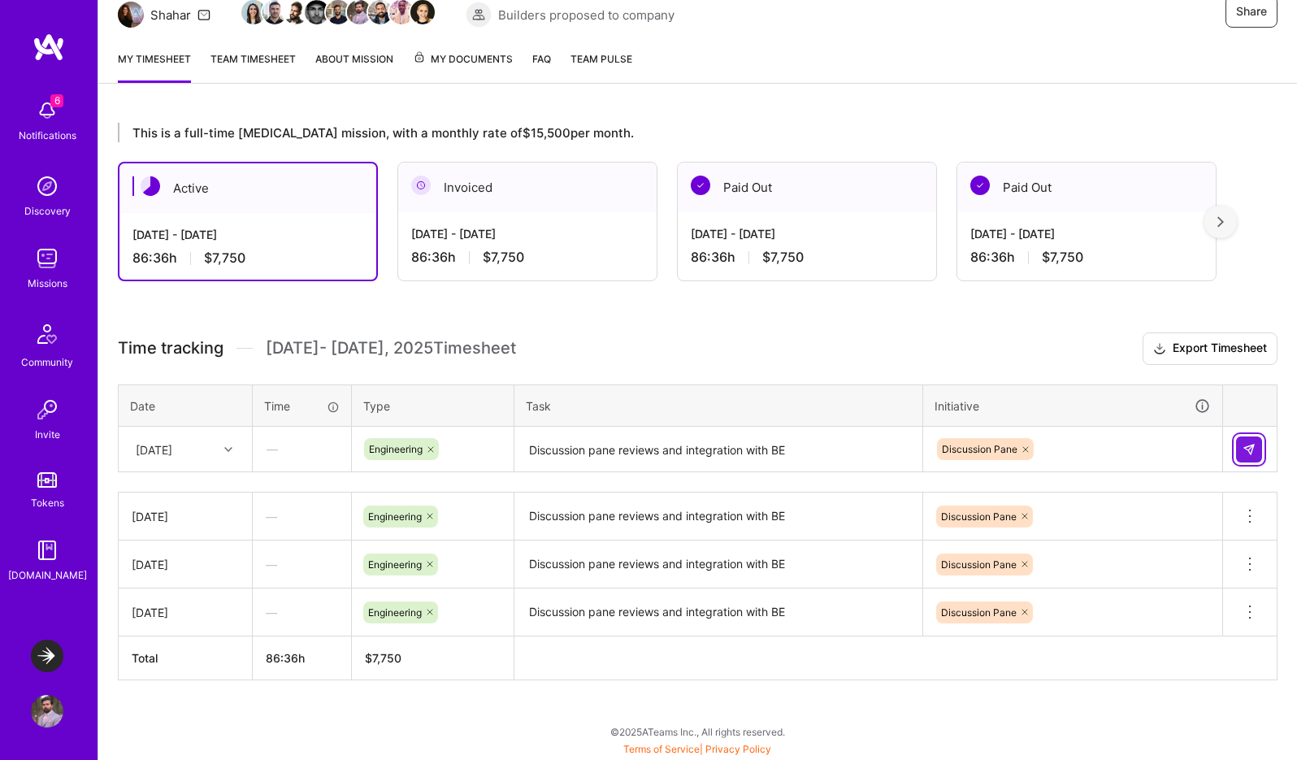
click at [1252, 441] on button at bounding box center [1249, 449] width 26 height 26
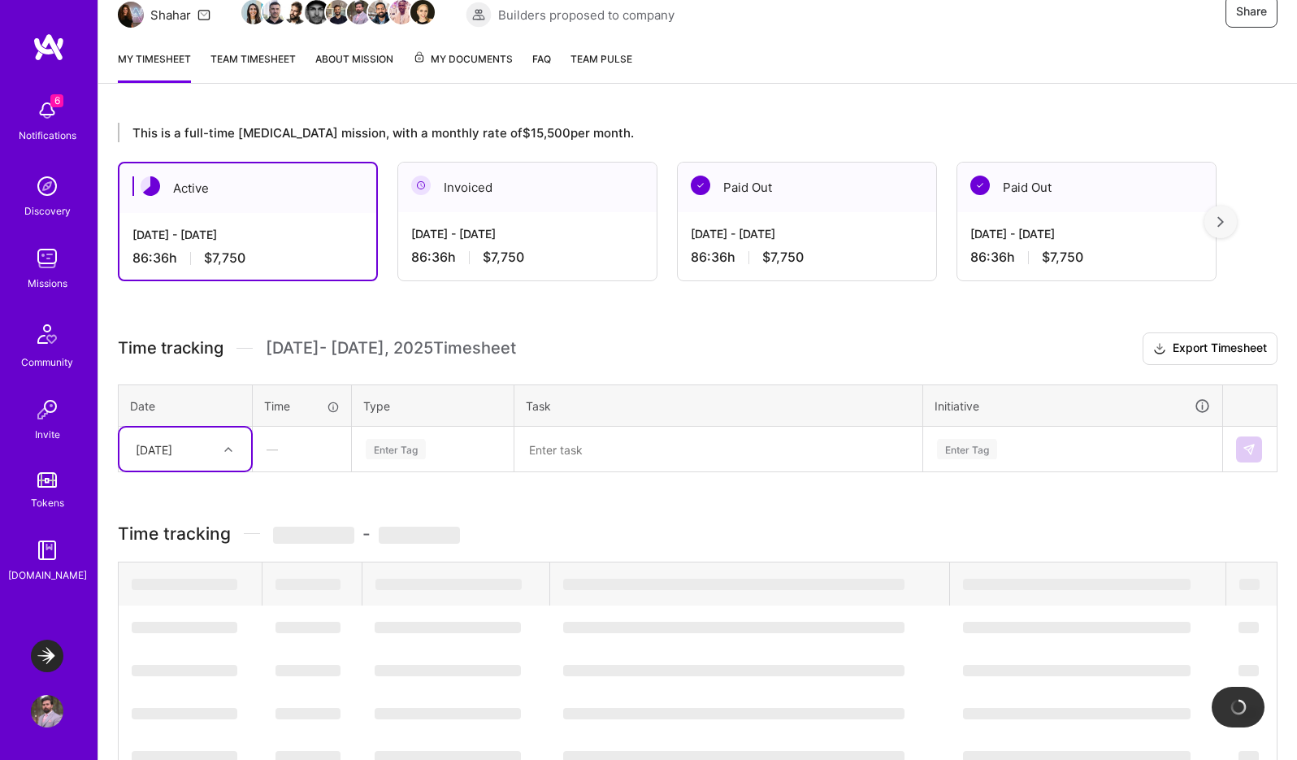
click at [207, 448] on div "[DATE]" at bounding box center [173, 449] width 90 height 27
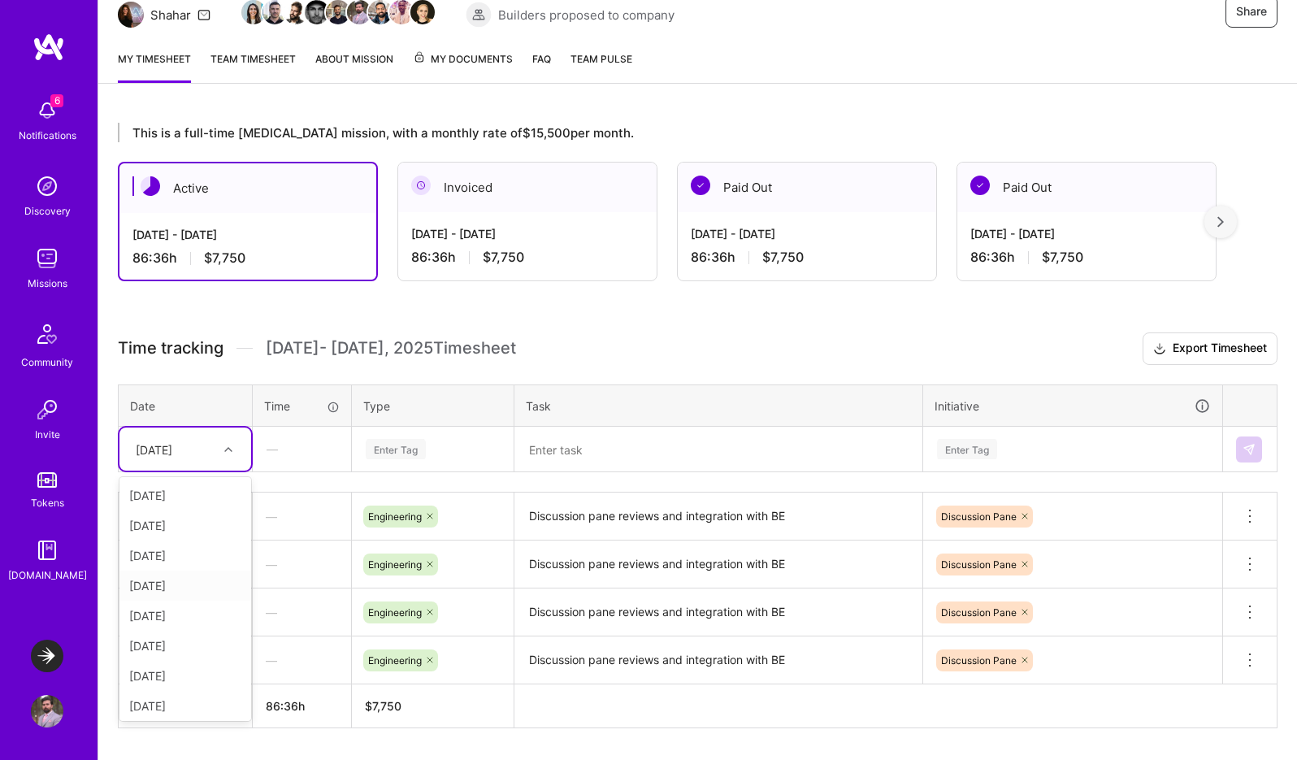
click at [168, 584] on div "[DATE]" at bounding box center [185, 585] width 132 height 30
click at [413, 454] on div "Enter Tag" at bounding box center [396, 448] width 60 height 25
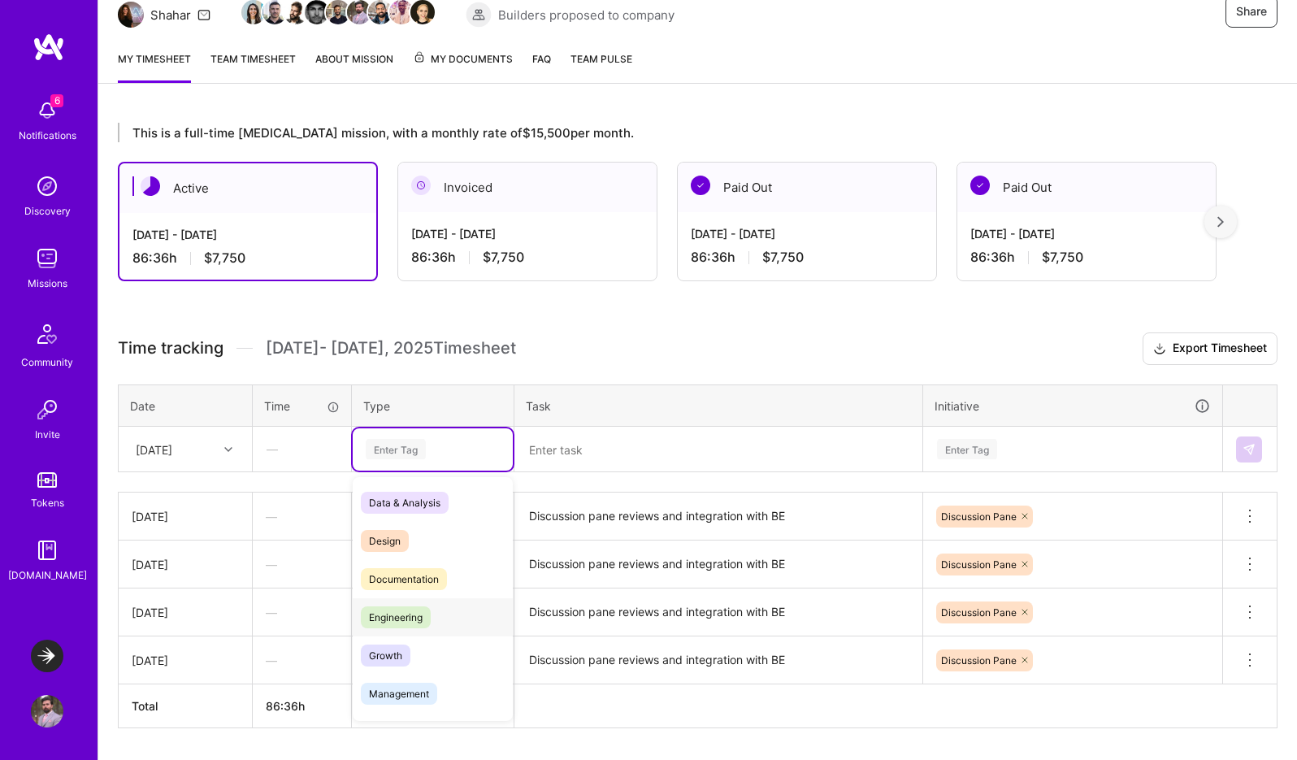
click at [395, 606] on span "Engineering" at bounding box center [396, 617] width 70 height 22
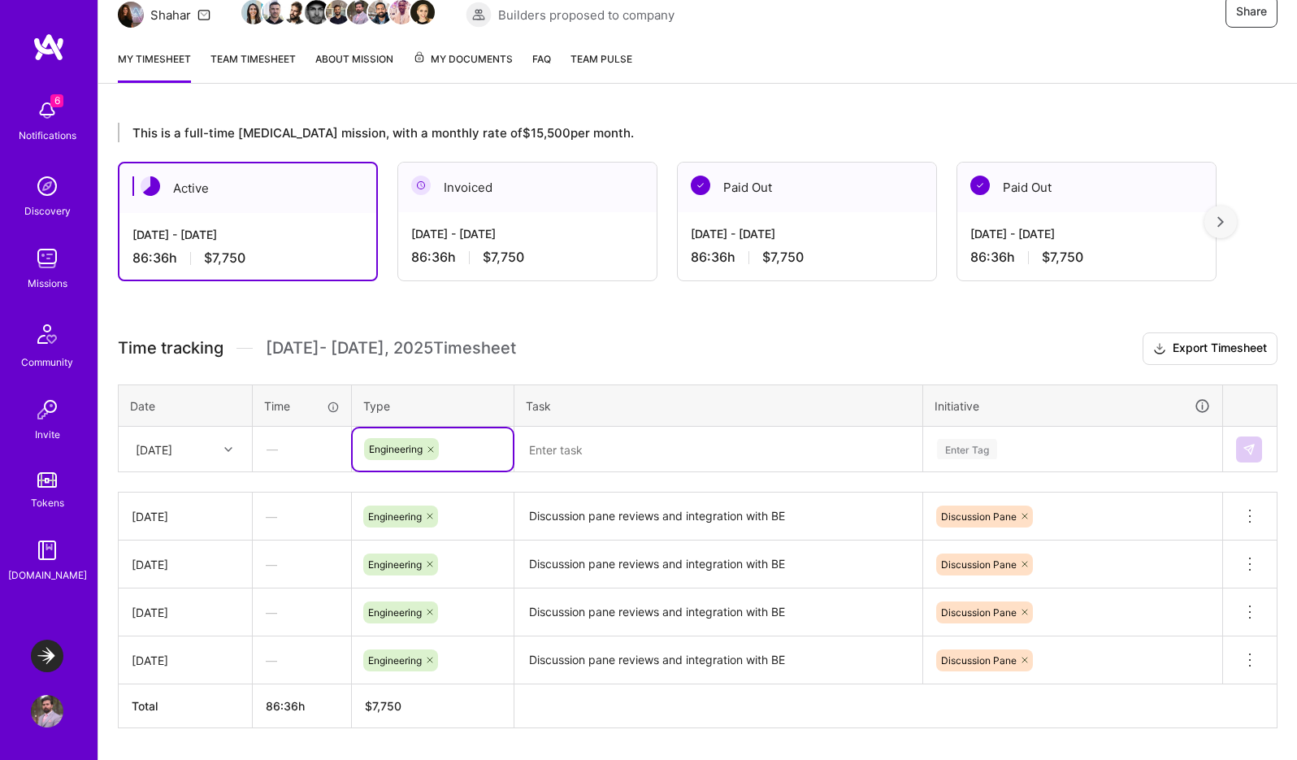
click at [605, 455] on textarea at bounding box center [718, 449] width 405 height 43
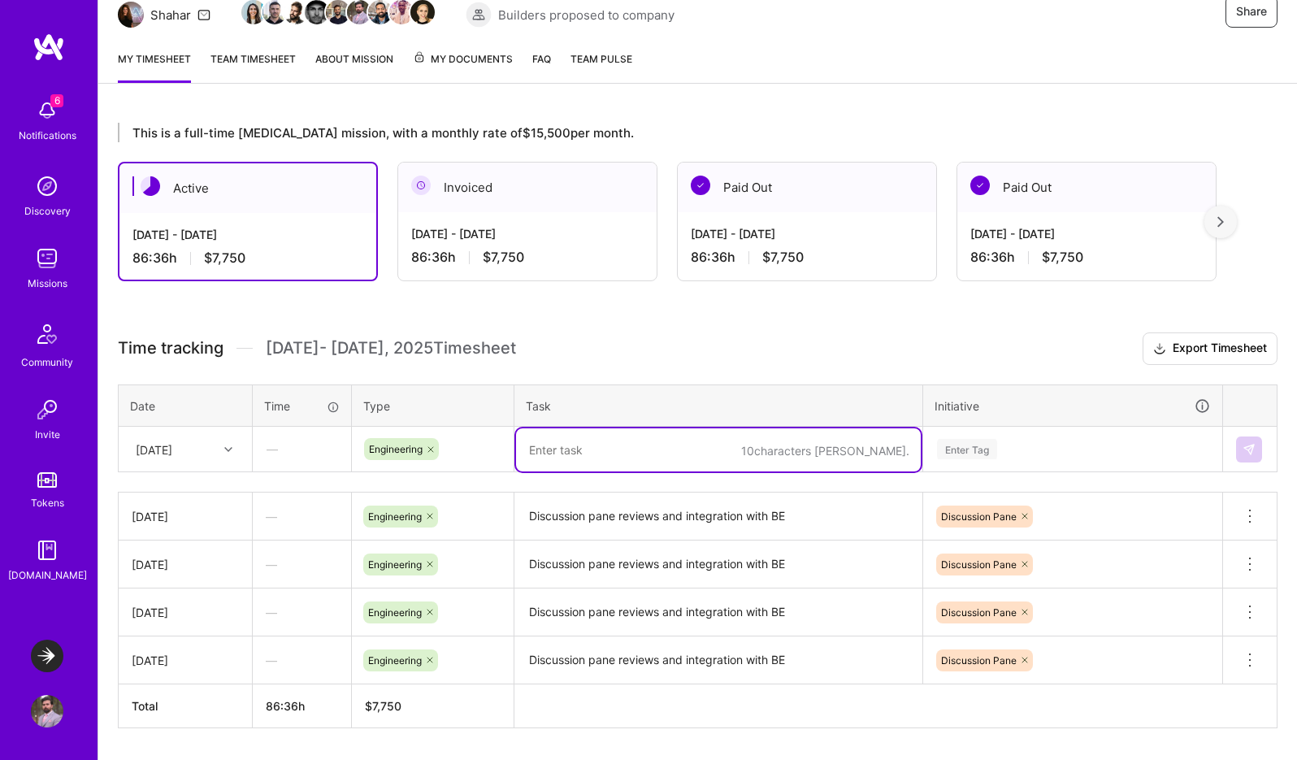
paste textarea "Discussion pane reviews and integration with BE"
type textarea "Discussion pane reviews and integration with BE"
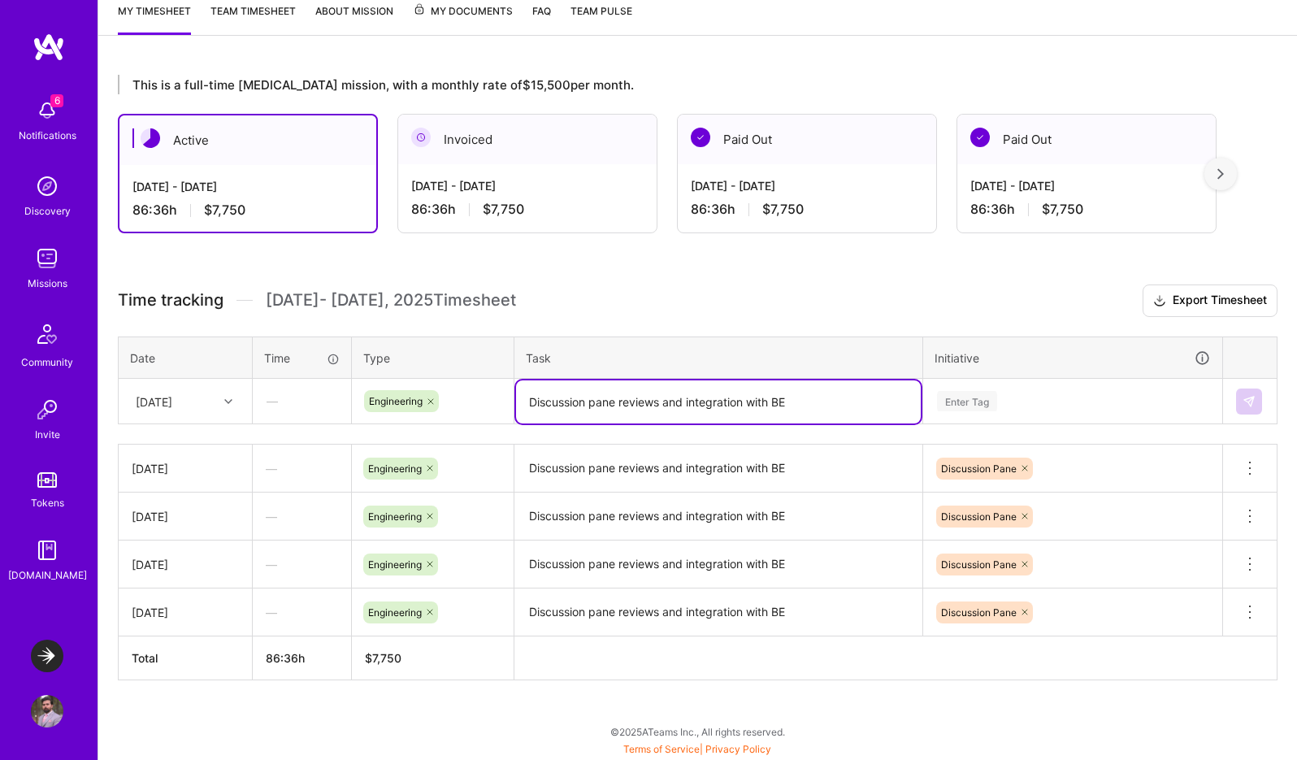
click at [968, 423] on div "Enter Tag" at bounding box center [1072, 401] width 297 height 42
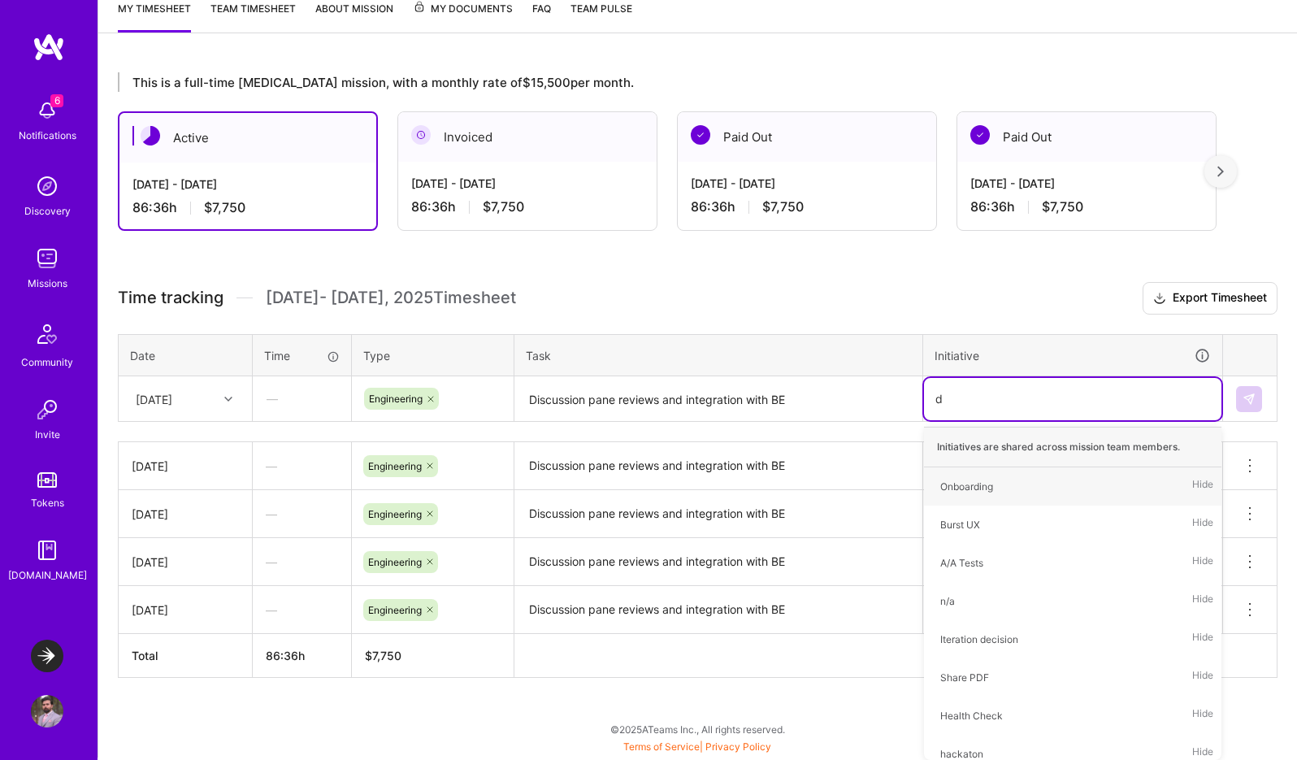
type input "di"
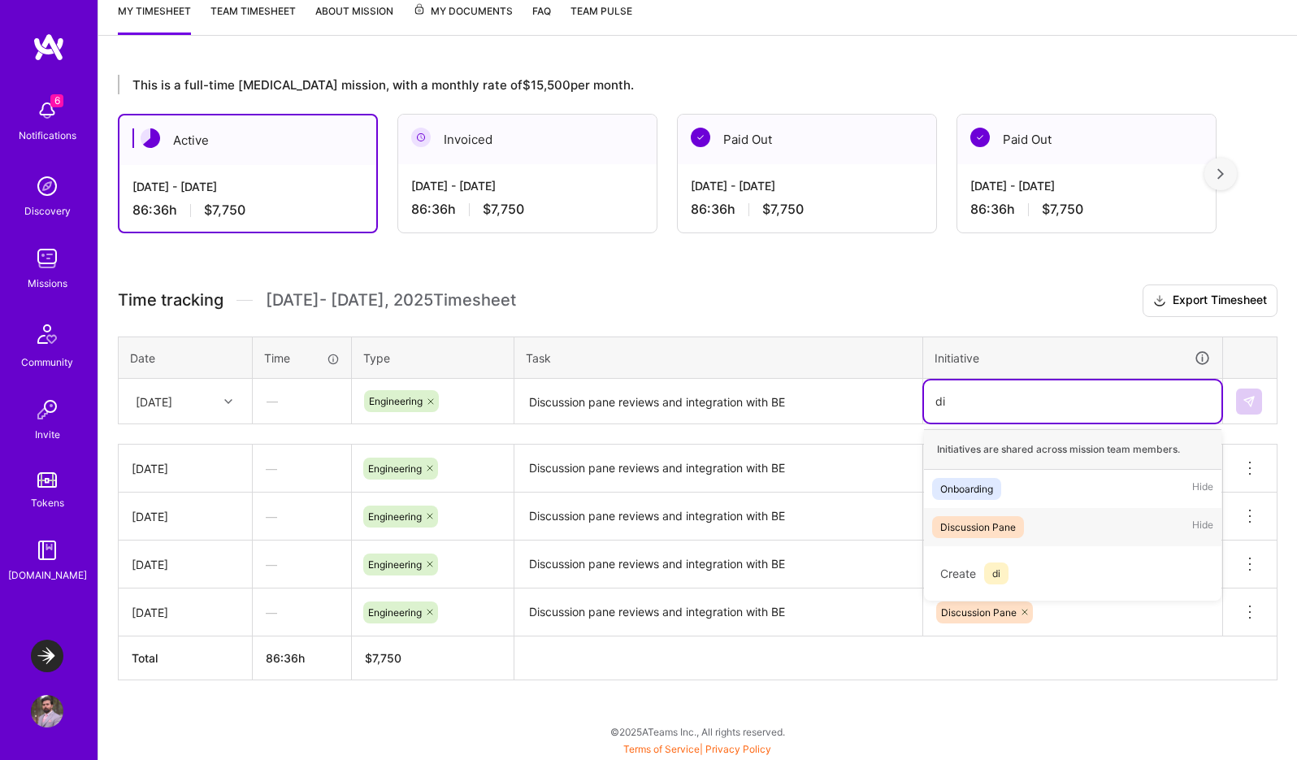
click at [974, 523] on div "Discussion Pane" at bounding box center [978, 526] width 76 height 17
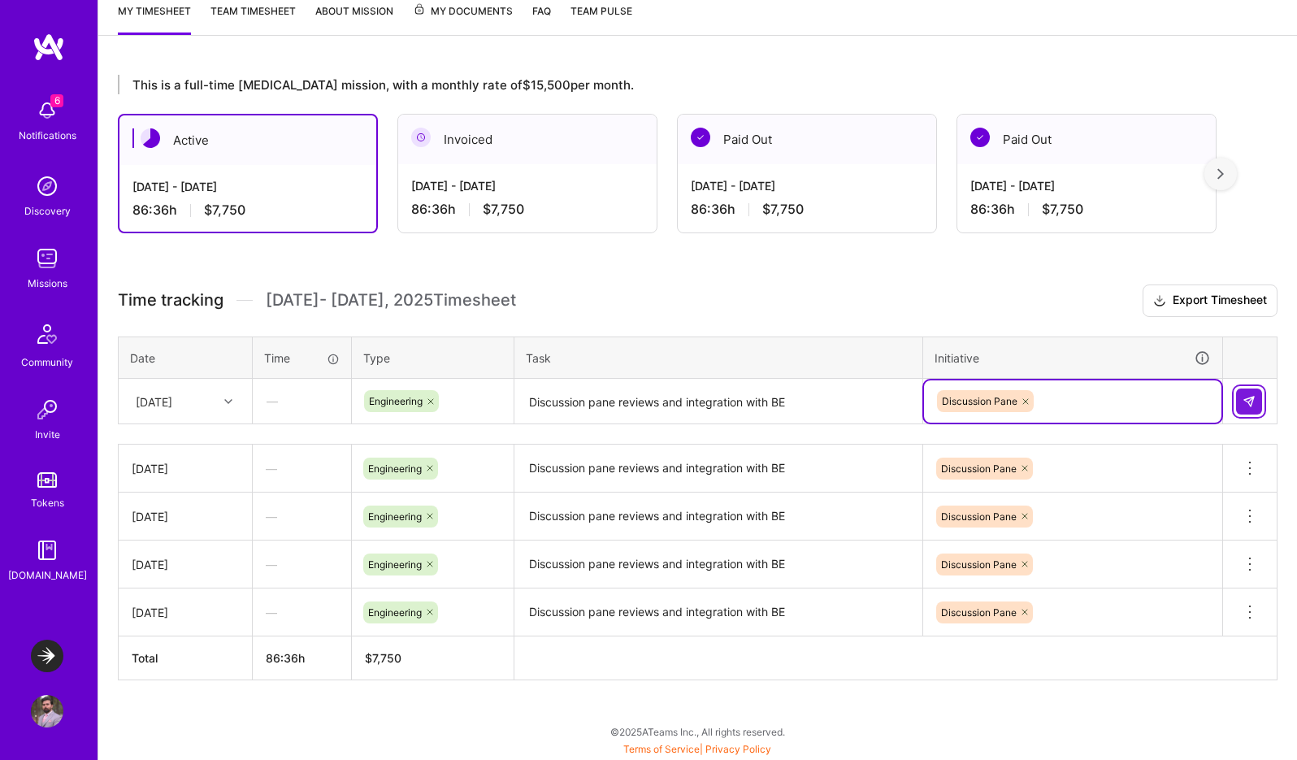
click at [1255, 408] on button at bounding box center [1249, 401] width 26 height 26
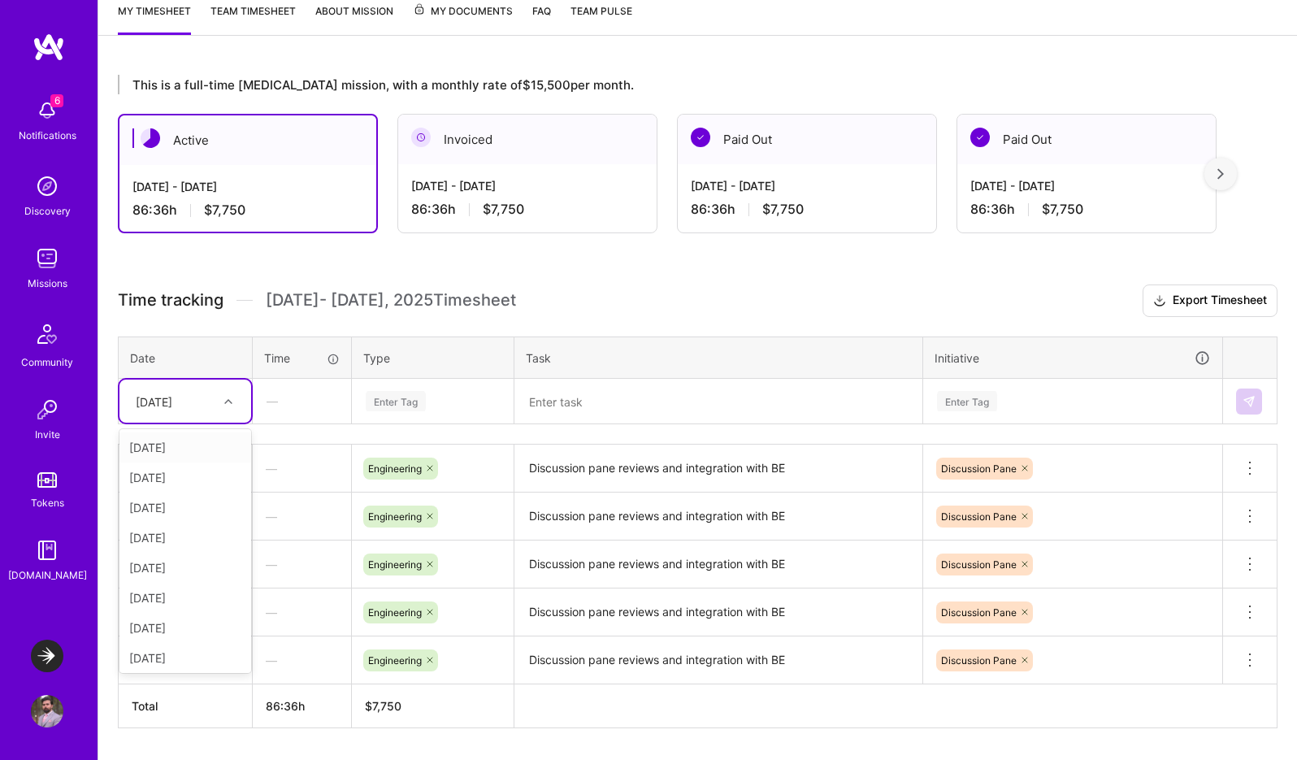
click at [189, 400] on div "[DATE]" at bounding box center [173, 401] width 90 height 27
click at [166, 623] on div "[DATE]" at bounding box center [185, 625] width 132 height 30
click at [421, 379] on td "Enter Tag" at bounding box center [433, 402] width 163 height 46
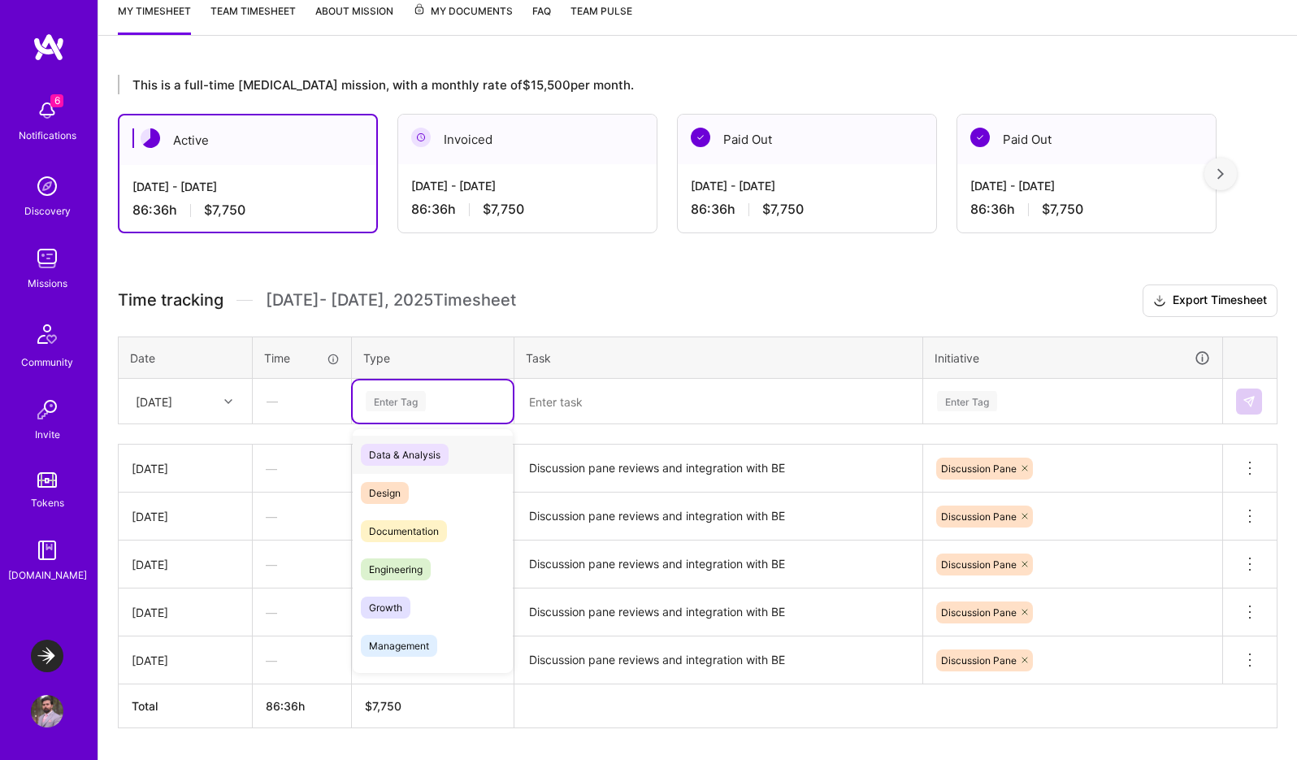
click at [408, 397] on div "Enter Tag" at bounding box center [396, 400] width 60 height 25
click at [394, 568] on span "Engineering" at bounding box center [396, 569] width 70 height 22
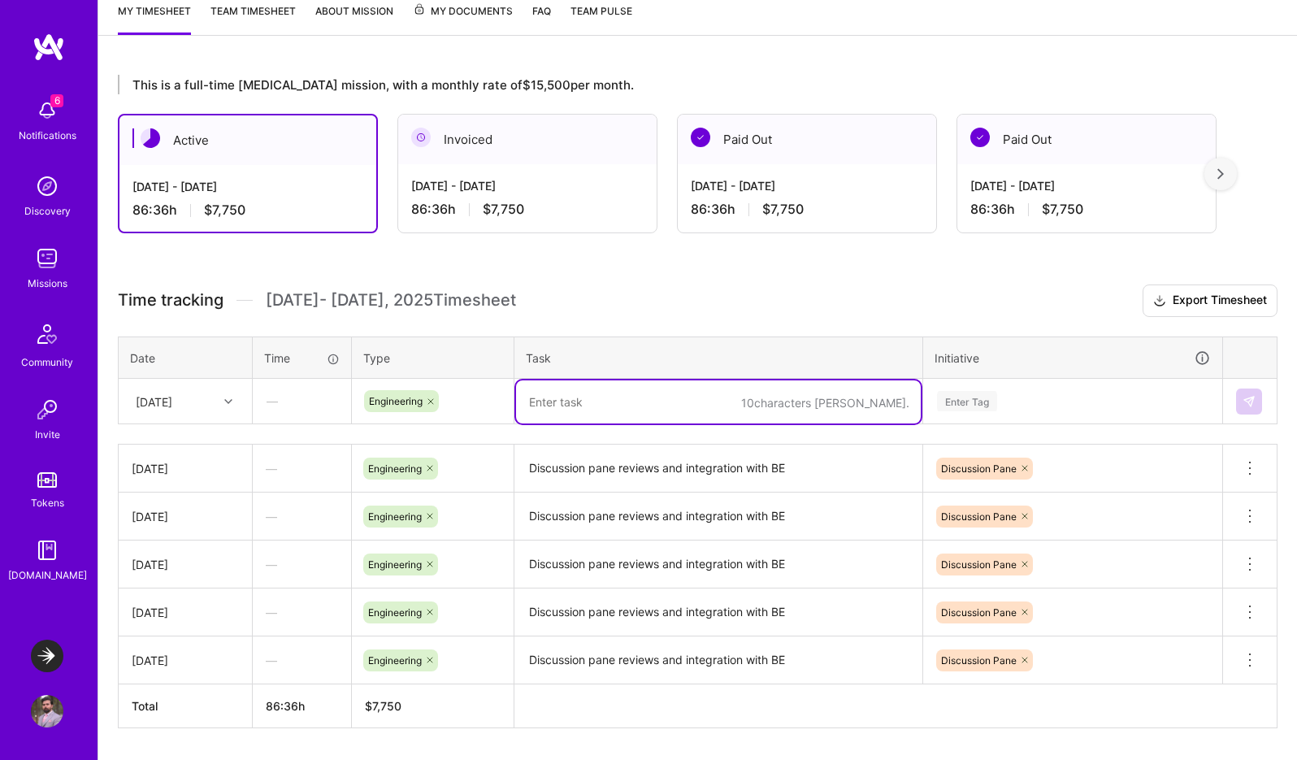
click at [583, 399] on textarea at bounding box center [718, 401] width 405 height 43
paste textarea "Discussion pane reviews and integration with BE"
type textarea "Discussion pane reviews and integration with BE"
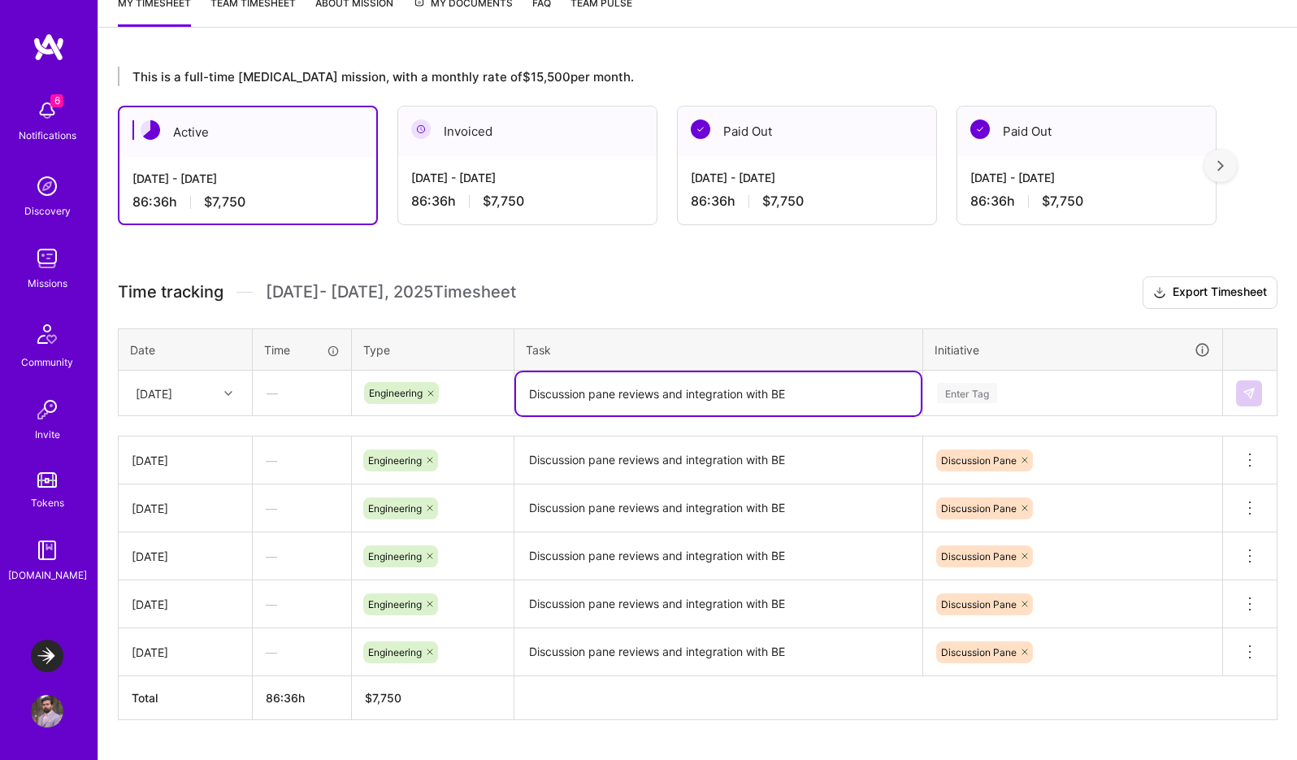
click at [969, 396] on div "Enter Tag" at bounding box center [967, 392] width 60 height 25
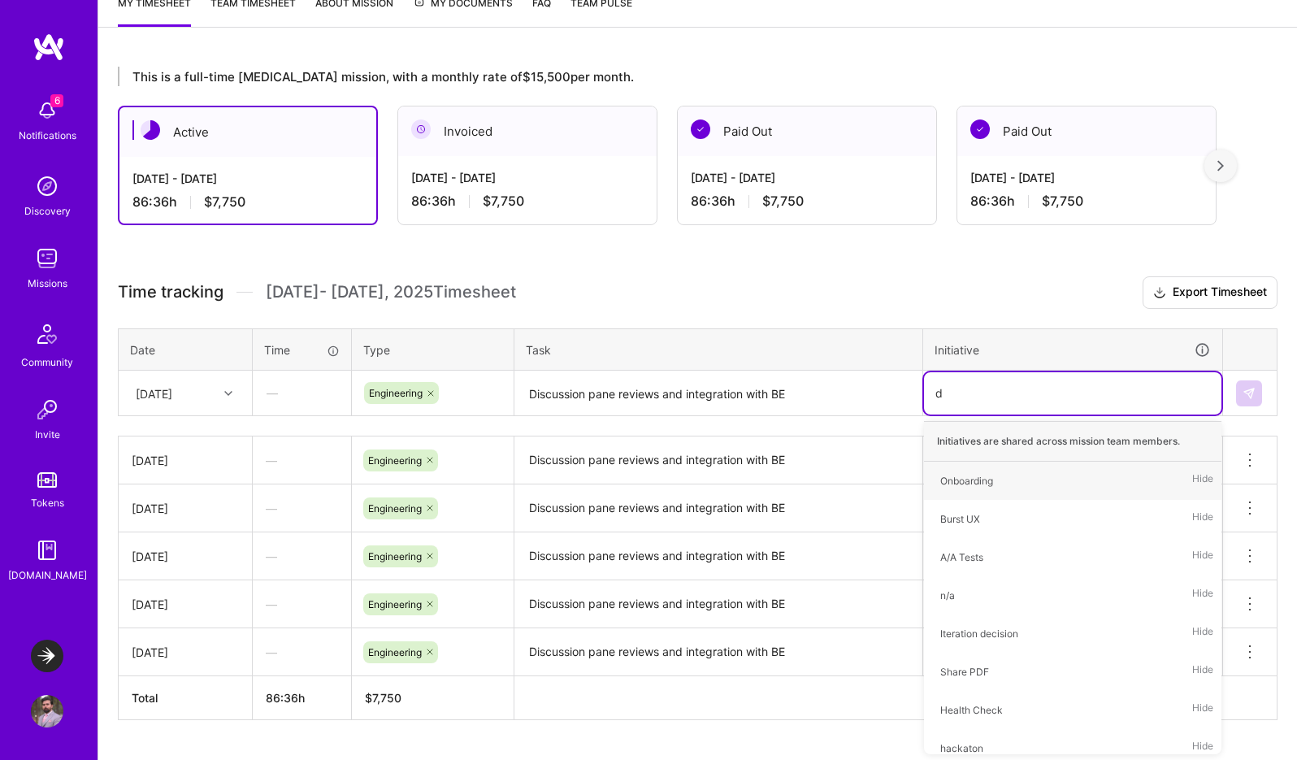
type input "di"
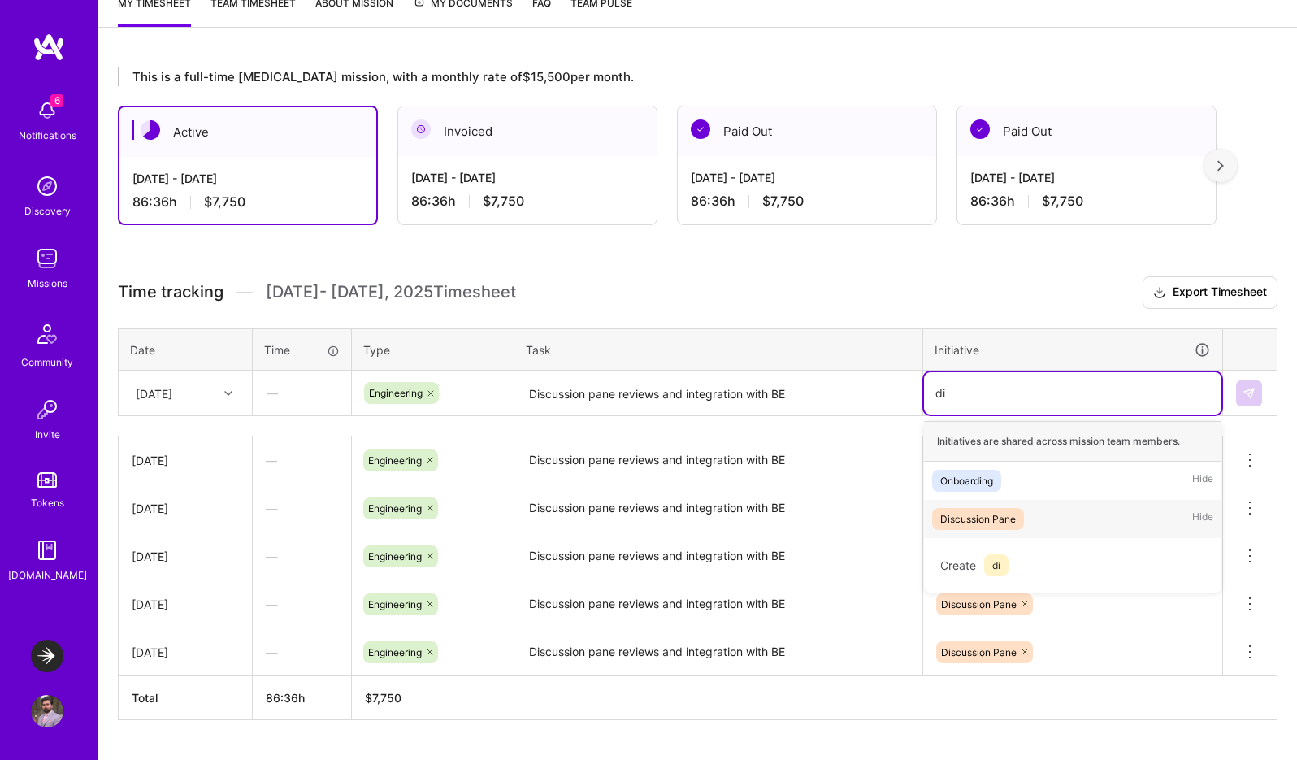
click at [974, 518] on div "Discussion Pane" at bounding box center [978, 518] width 76 height 17
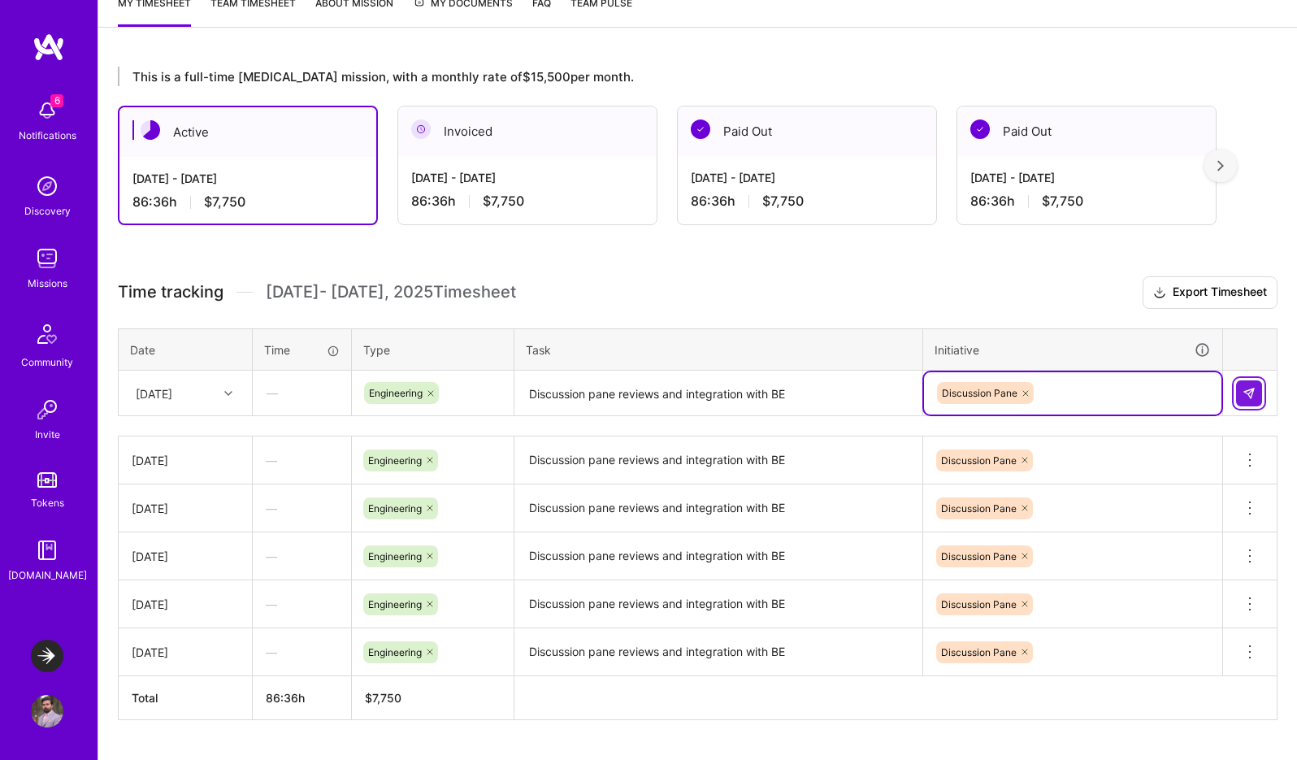
click at [1247, 388] on img at bounding box center [1249, 393] width 13 height 13
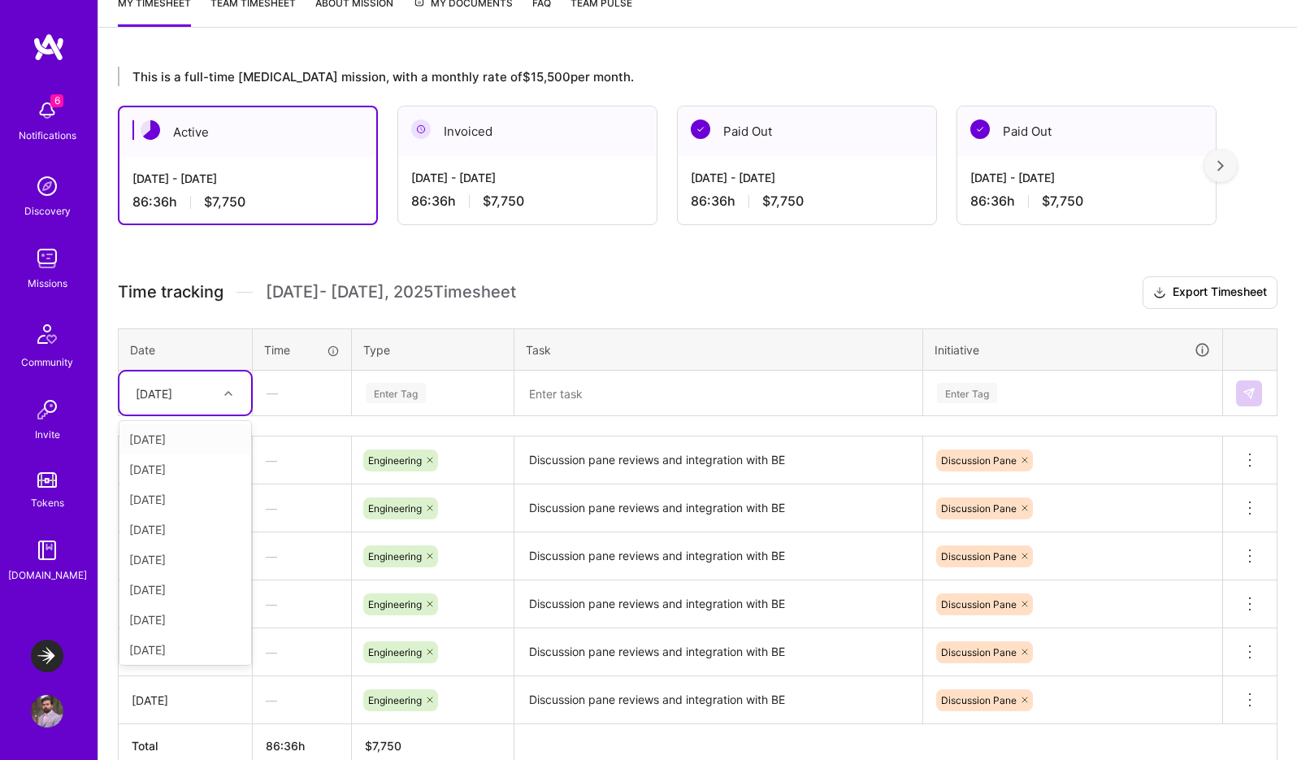
click at [198, 388] on div "[DATE]" at bounding box center [173, 393] width 90 height 27
click at [161, 654] on div "[DATE]" at bounding box center [185, 650] width 132 height 30
click at [385, 392] on div "Enter Tag" at bounding box center [396, 392] width 60 height 25
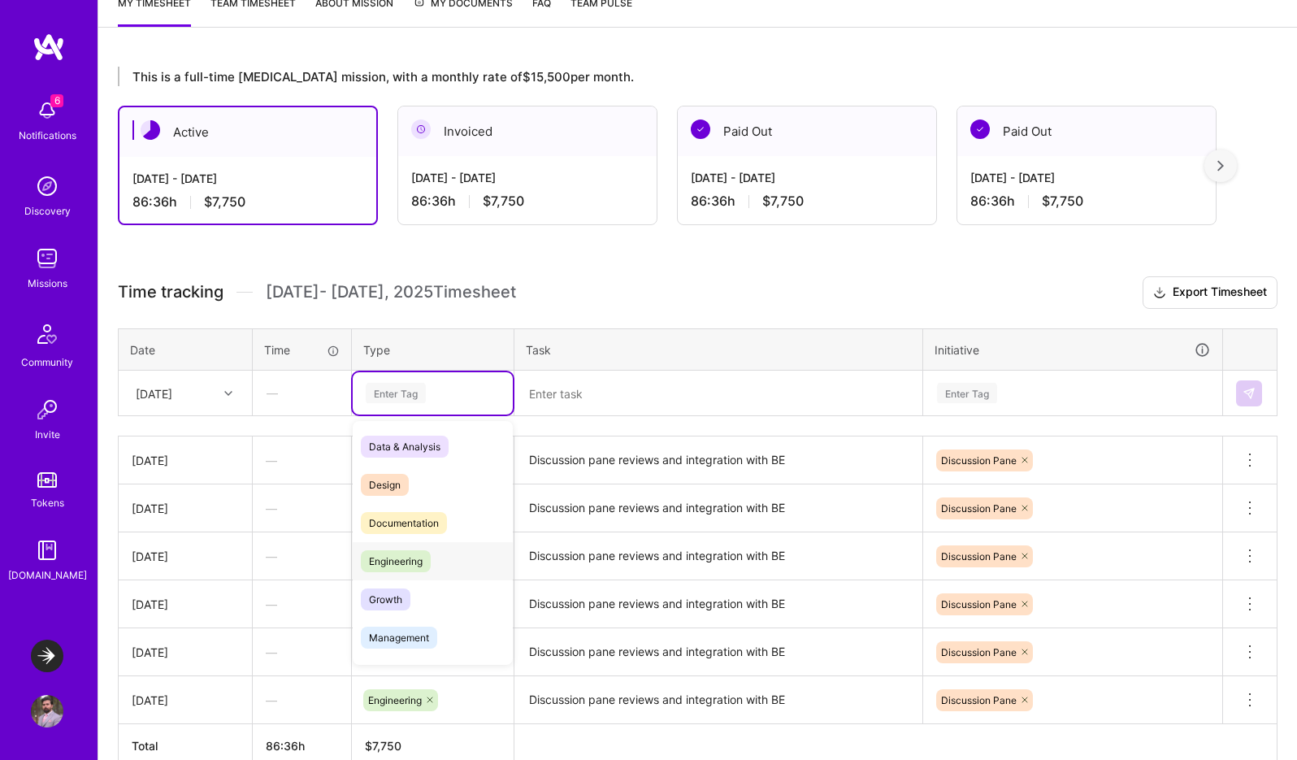
click at [408, 557] on span "Engineering" at bounding box center [396, 561] width 70 height 22
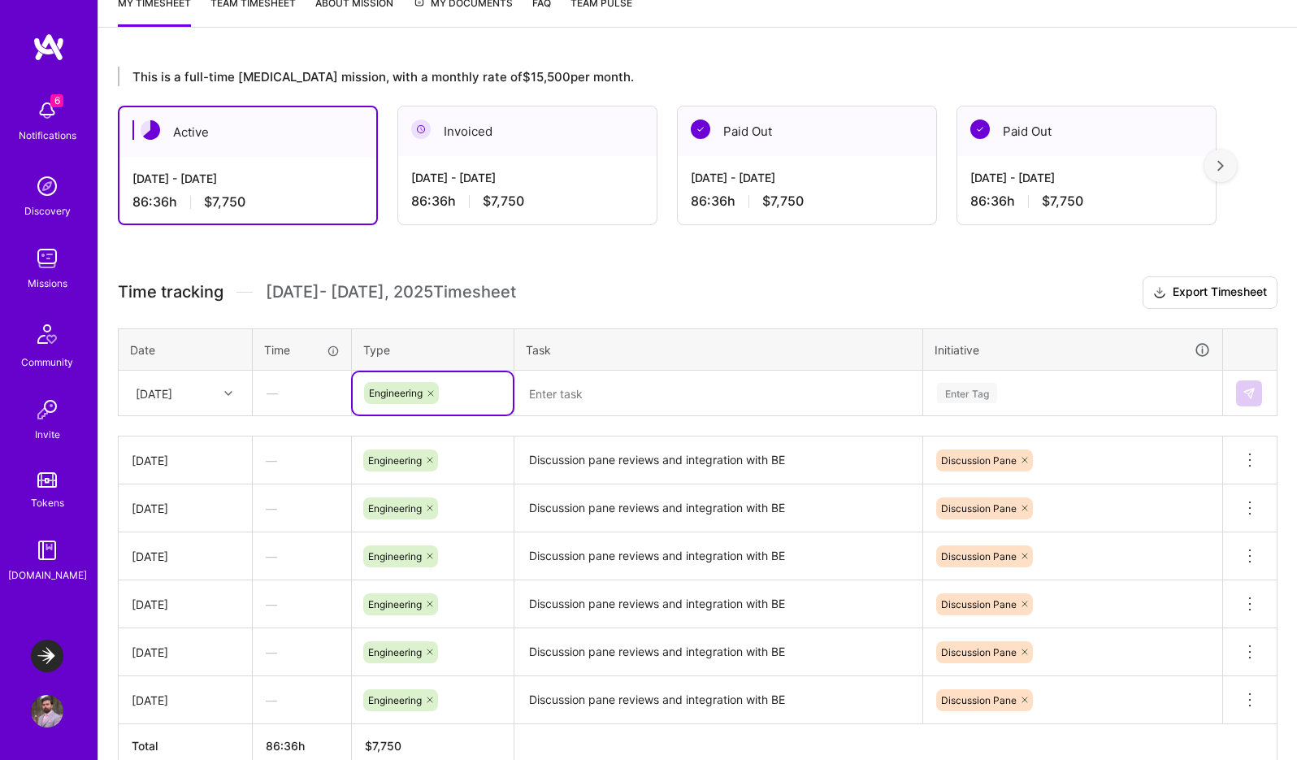
click at [626, 389] on textarea at bounding box center [718, 393] width 405 height 43
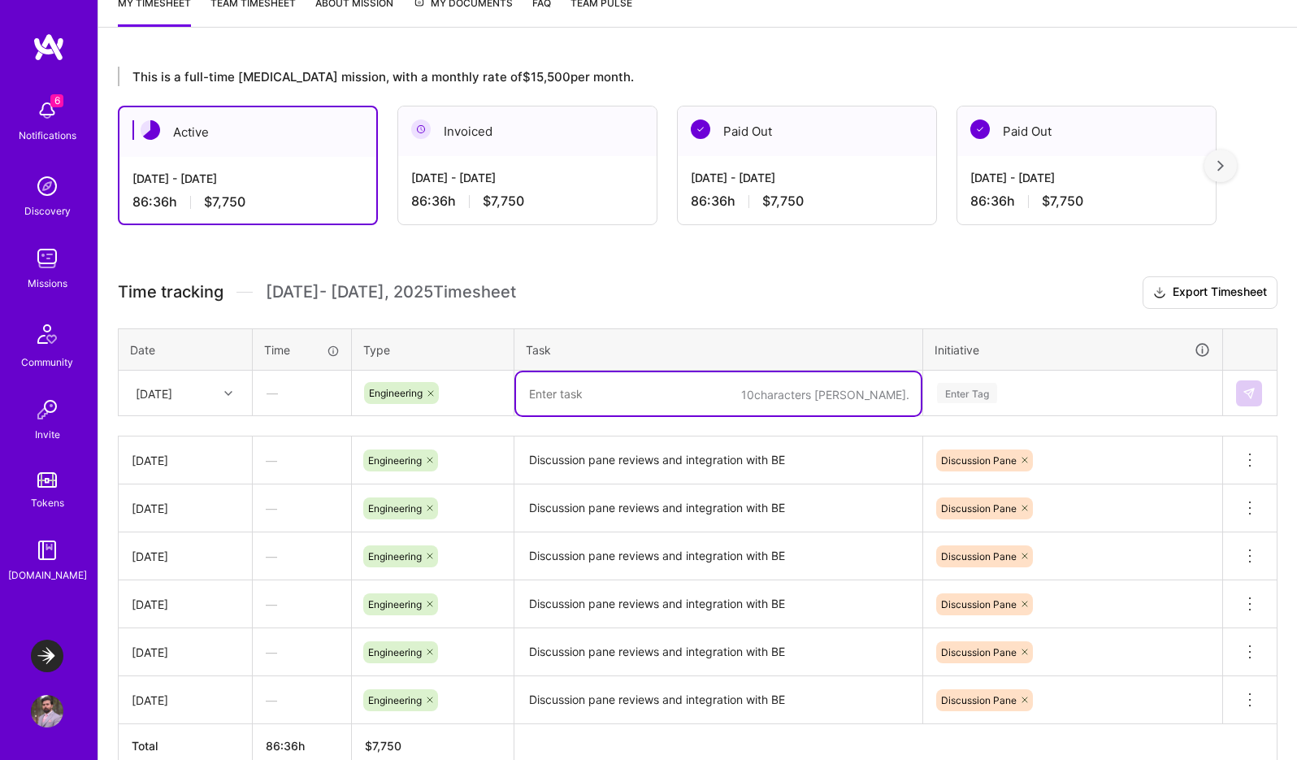
paste textarea "Discussion pane reviews and integration with BE"
type textarea "Discussion pane reviews and integration with BE"
click at [974, 401] on div "Enter Tag" at bounding box center [967, 392] width 60 height 25
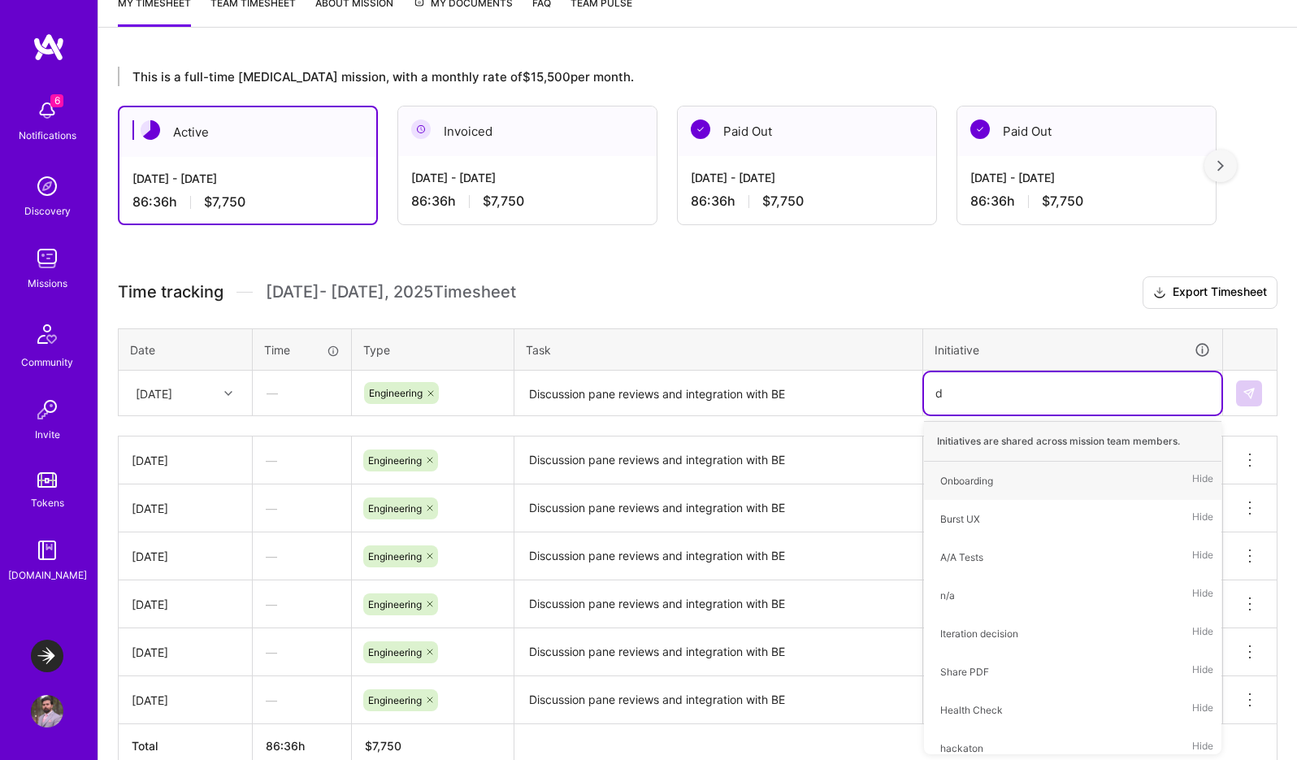
type input "di"
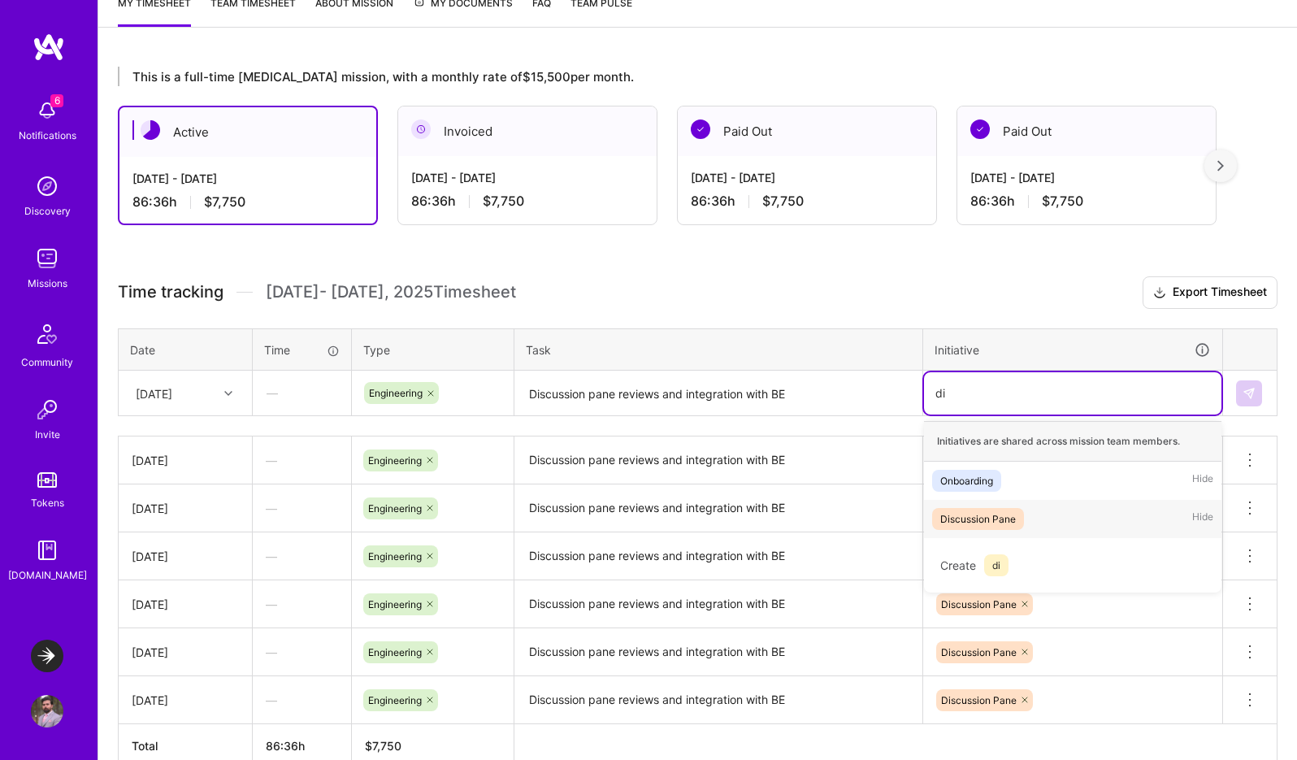
click at [1016, 524] on span "Discussion Pane" at bounding box center [978, 519] width 92 height 22
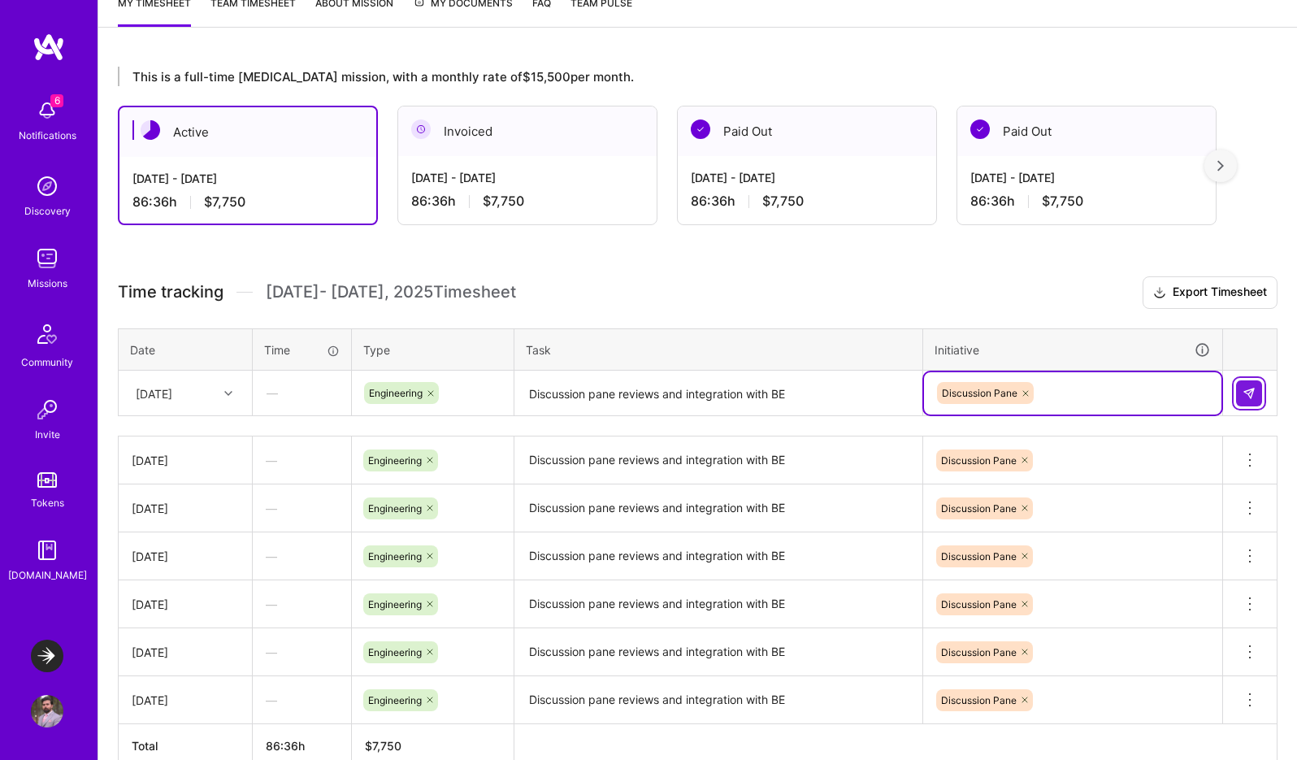
click at [1252, 397] on img at bounding box center [1249, 393] width 13 height 13
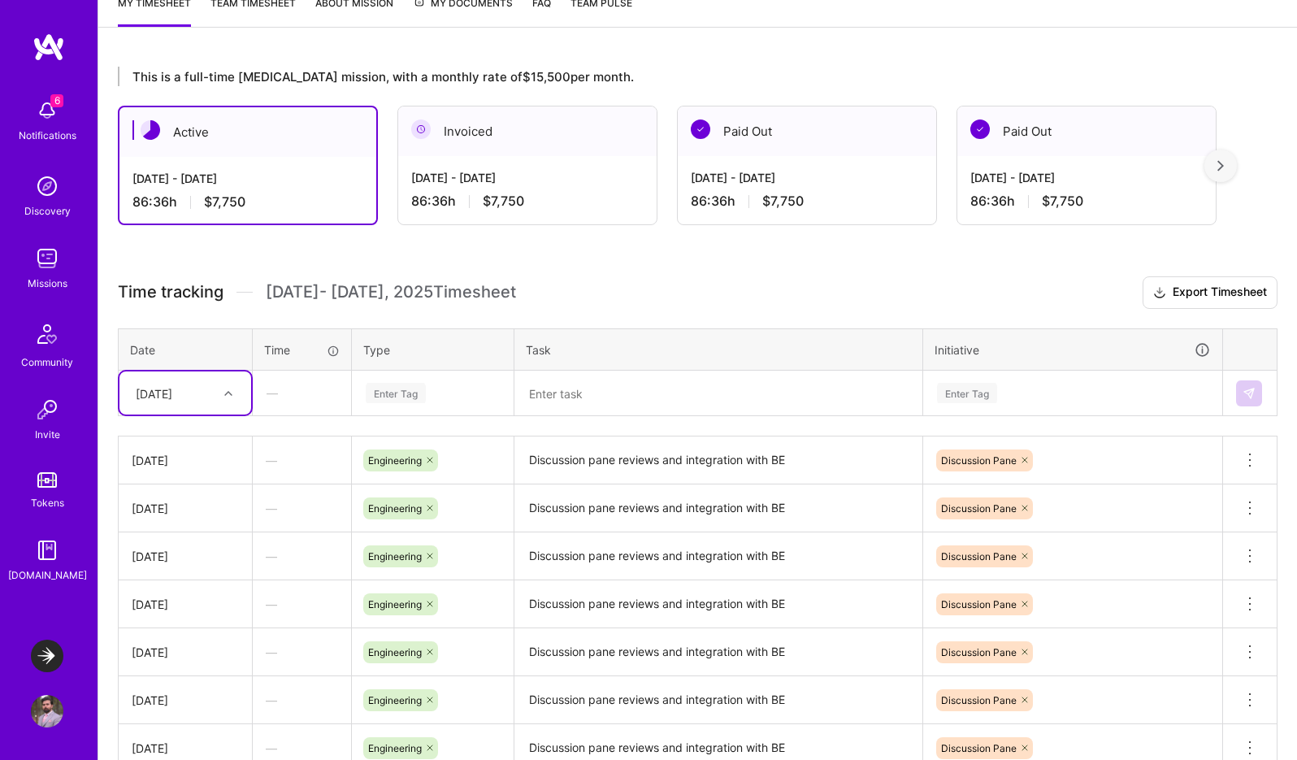
click at [622, 299] on h3 "Time tracking [DATE] - [DATE] Timesheet Export Timesheet" at bounding box center [698, 292] width 1160 height 33
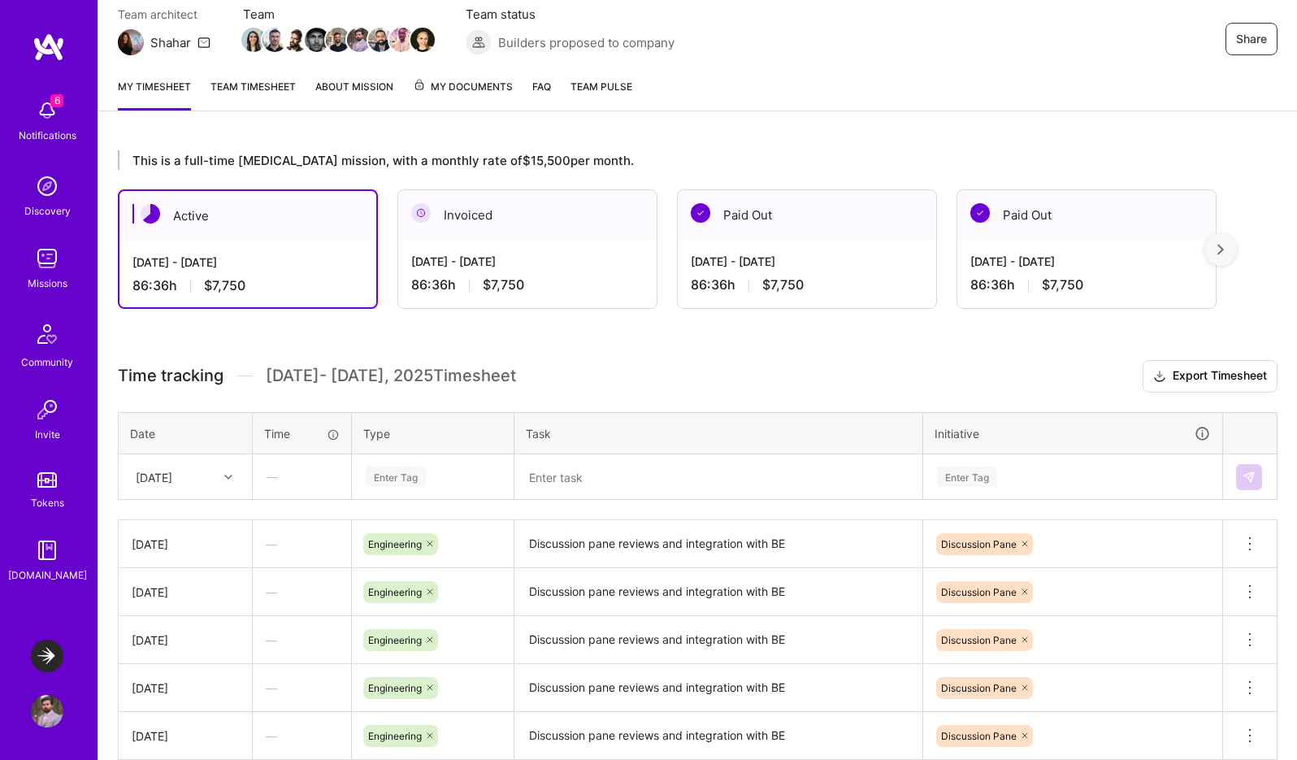
scroll to position [122, 0]
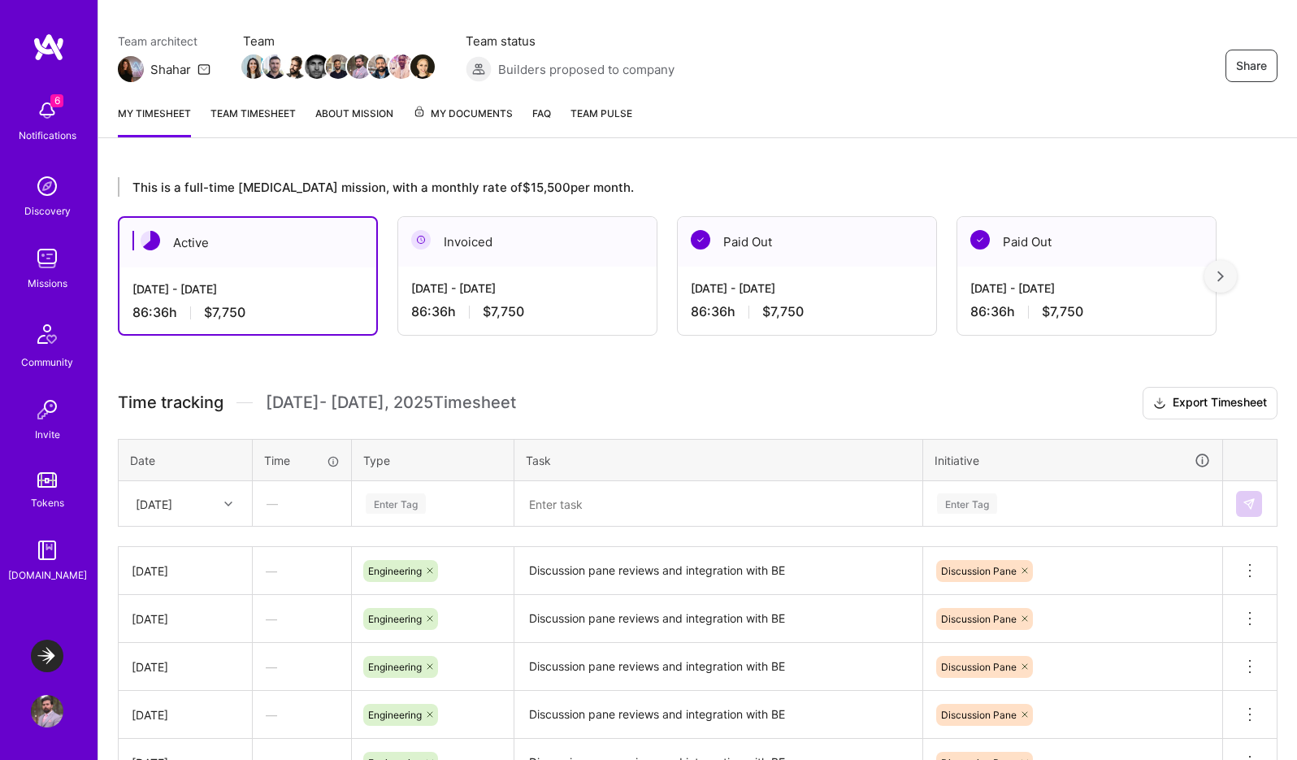
click at [46, 112] on img at bounding box center [47, 110] width 33 height 33
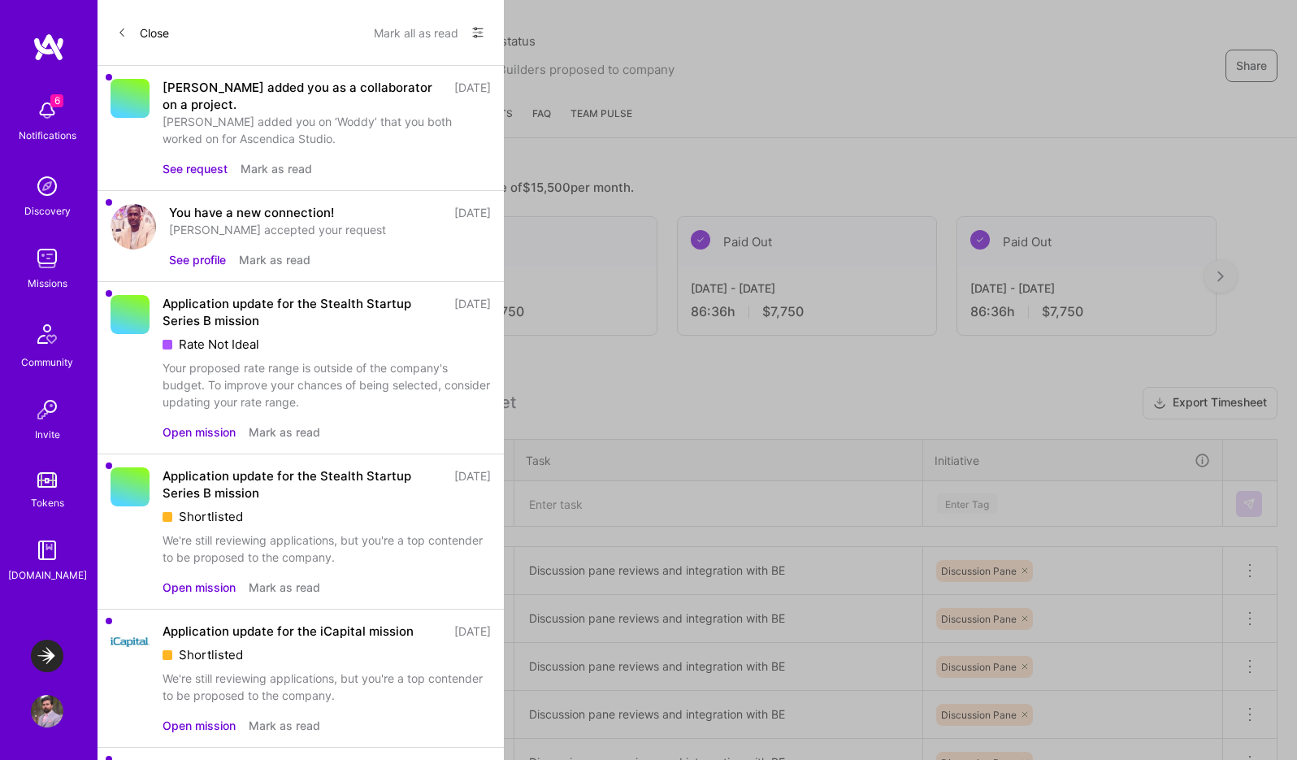
click at [181, 170] on button "See request" at bounding box center [195, 168] width 65 height 17
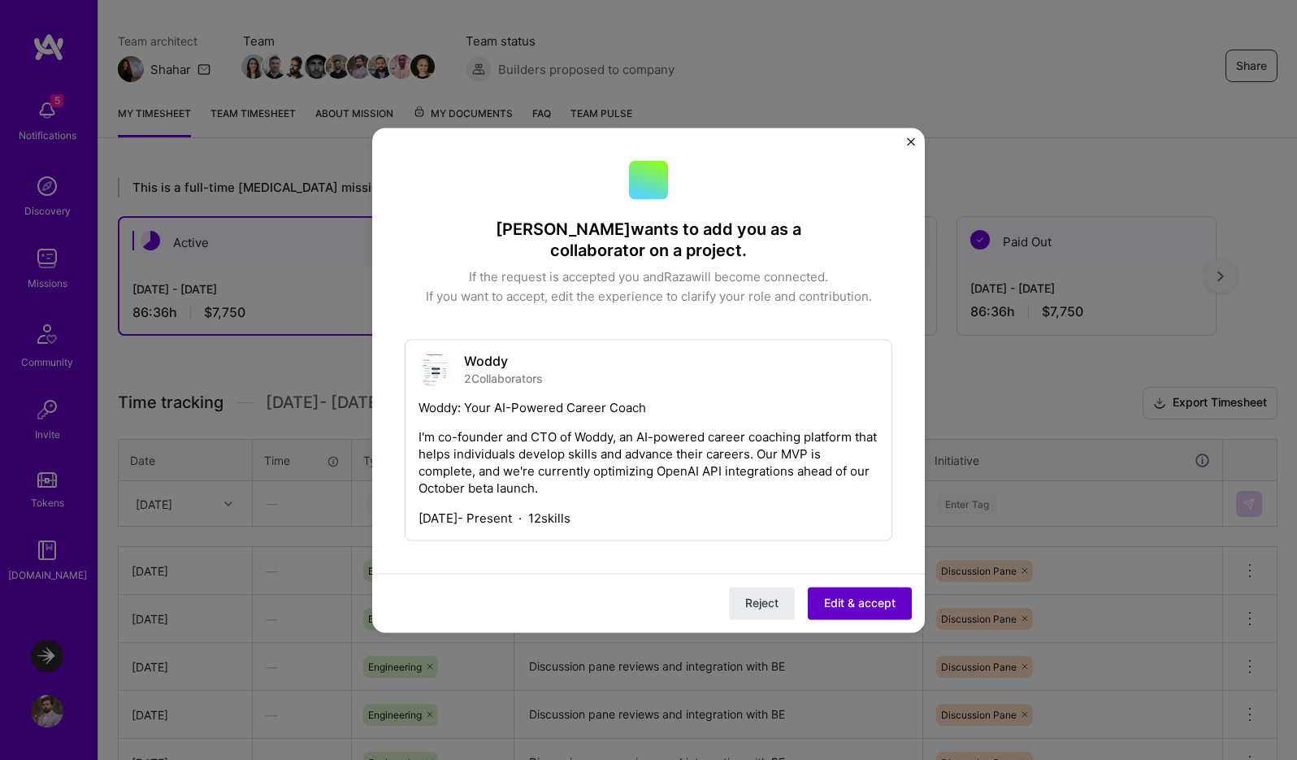
click at [887, 604] on span "Edit & accept" at bounding box center [860, 603] width 72 height 16
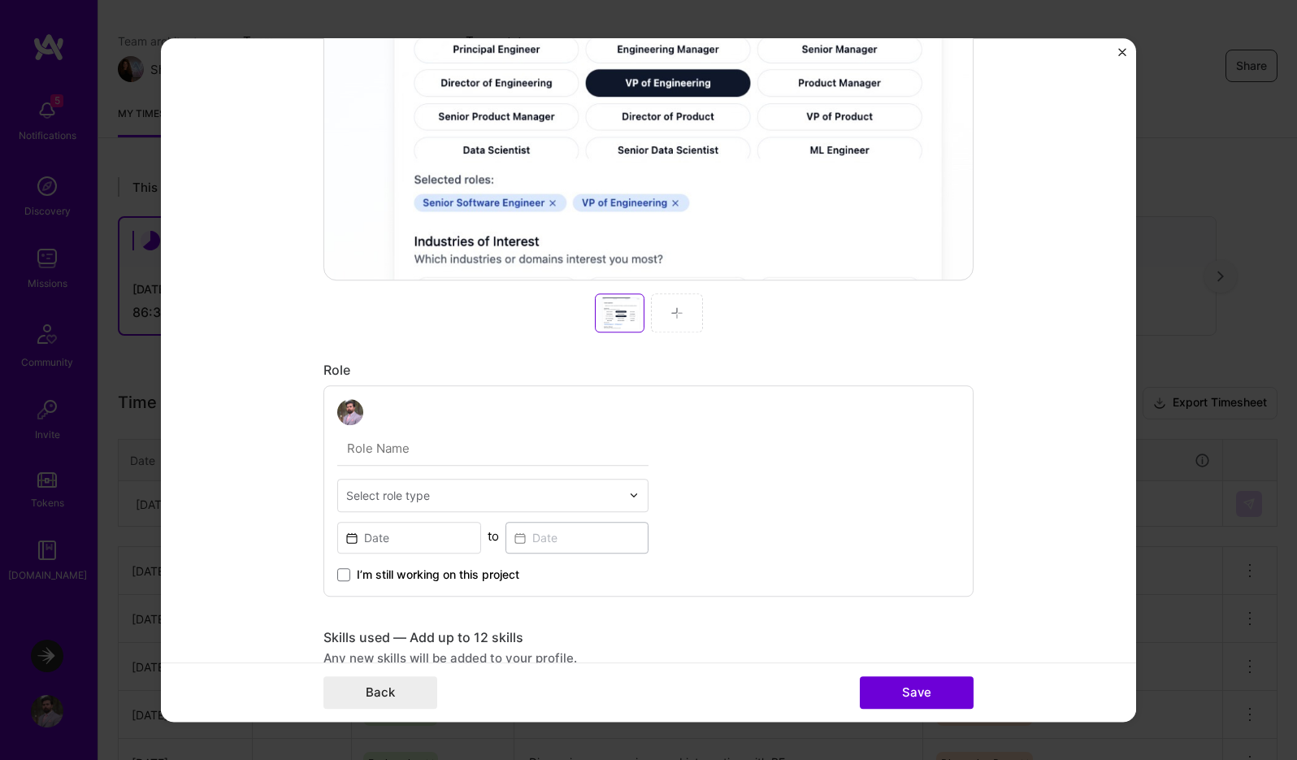
scroll to position [625, 0]
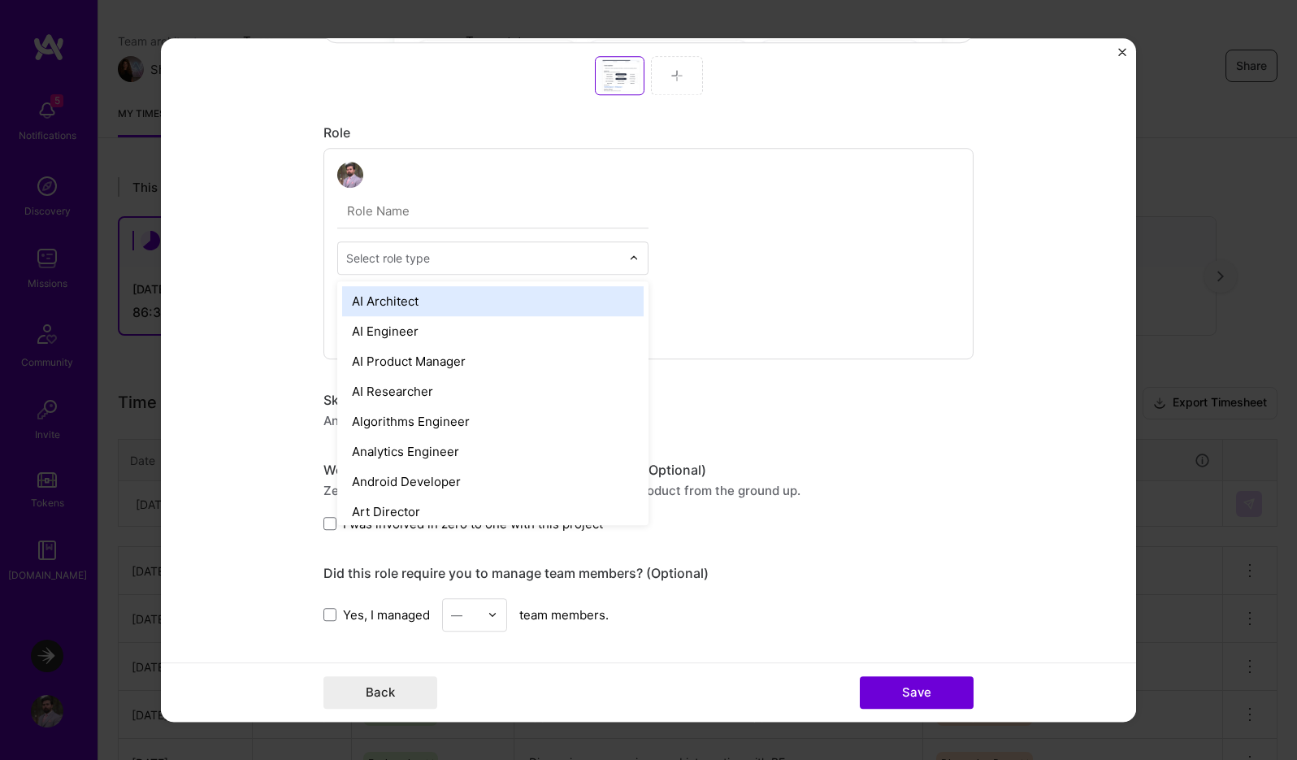
click at [582, 256] on input "text" at bounding box center [483, 257] width 275 height 17
click at [815, 256] on div "option AI Architect focused, 1 of 70. 70 results available. Use Up and Down to …" at bounding box center [648, 253] width 650 height 211
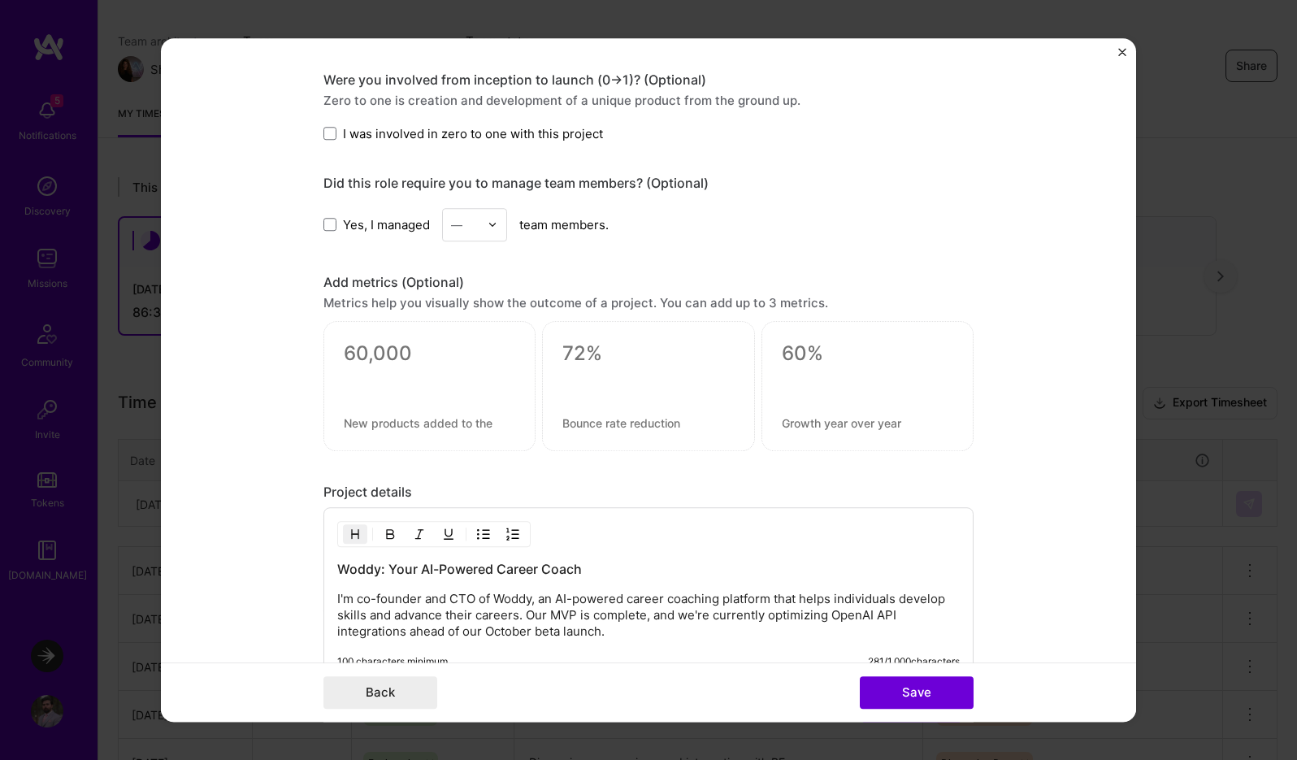
scroll to position [1120, 0]
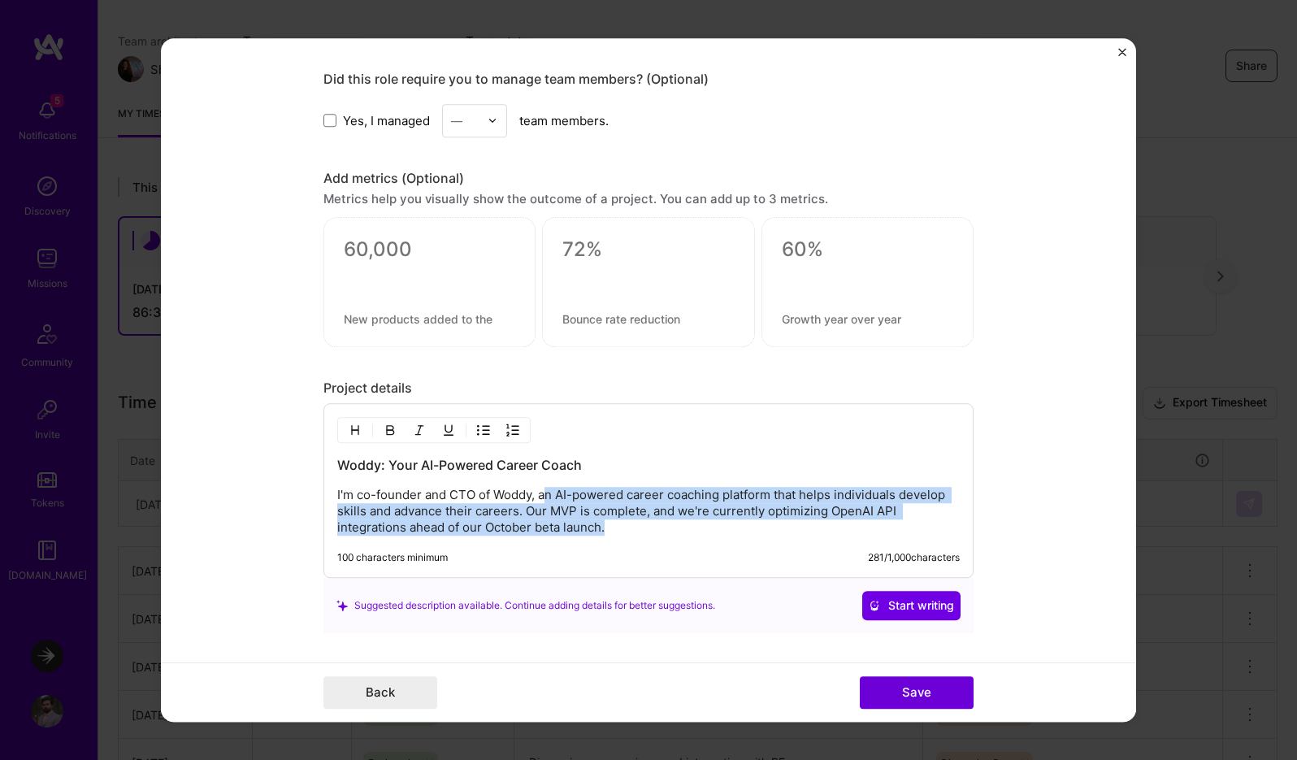
drag, startPoint x: 547, startPoint y: 501, endPoint x: 542, endPoint y: 553, distance: 52.2
click at [543, 553] on div "Woddy: Your AI-Powered Career Coach I'm co-founder and CTO of Woddy, an AI-powe…" at bounding box center [648, 490] width 650 height 175
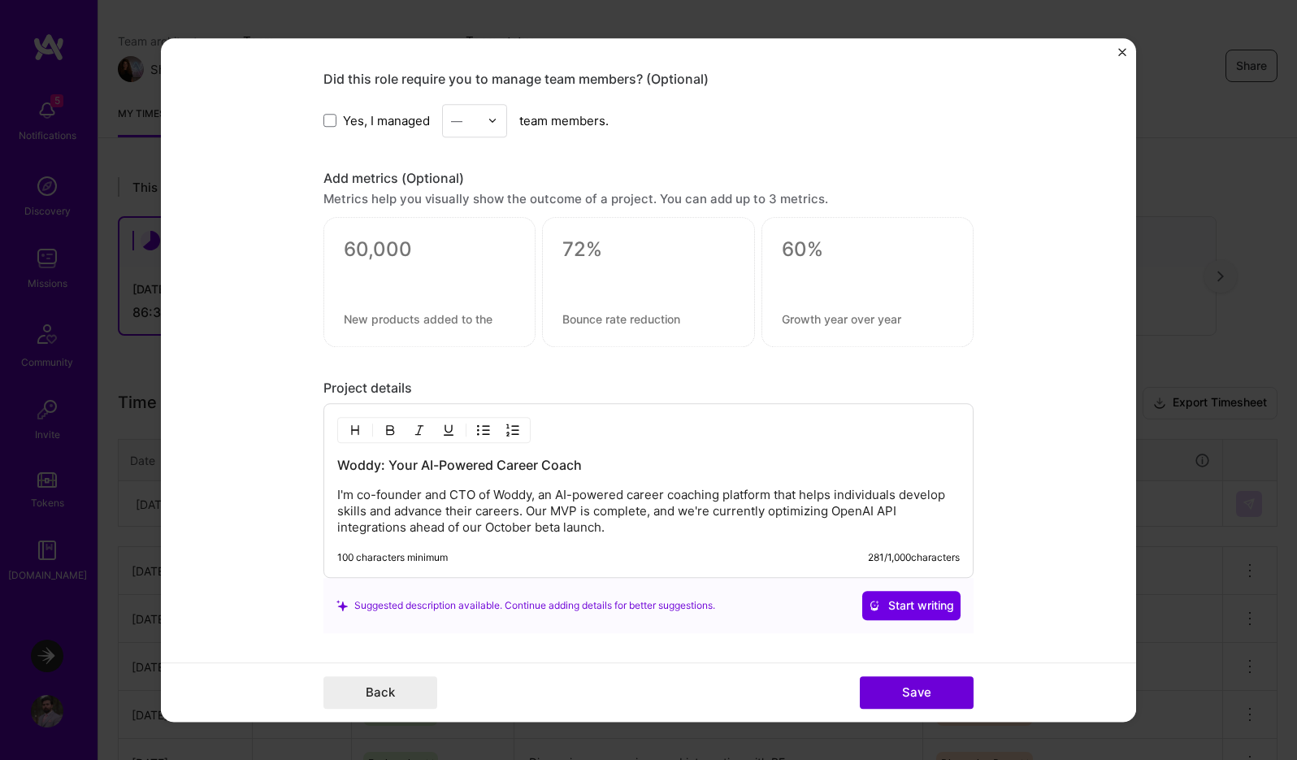
click at [659, 526] on p "I'm co-founder and CTO of Woddy, an AI-powered career coaching platform that he…" at bounding box center [648, 511] width 623 height 49
click at [1121, 52] on img "Close" at bounding box center [1122, 52] width 8 height 8
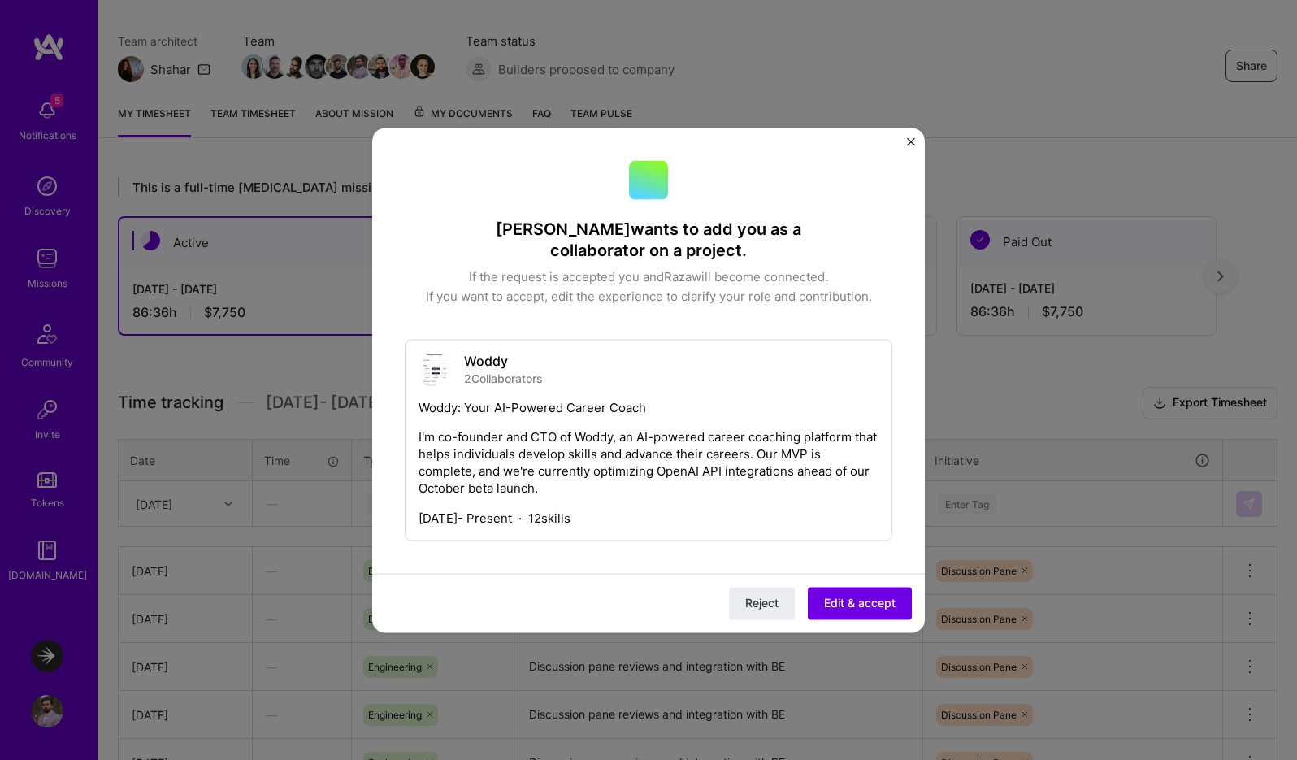
click at [909, 141] on img "Close" at bounding box center [911, 141] width 8 height 8
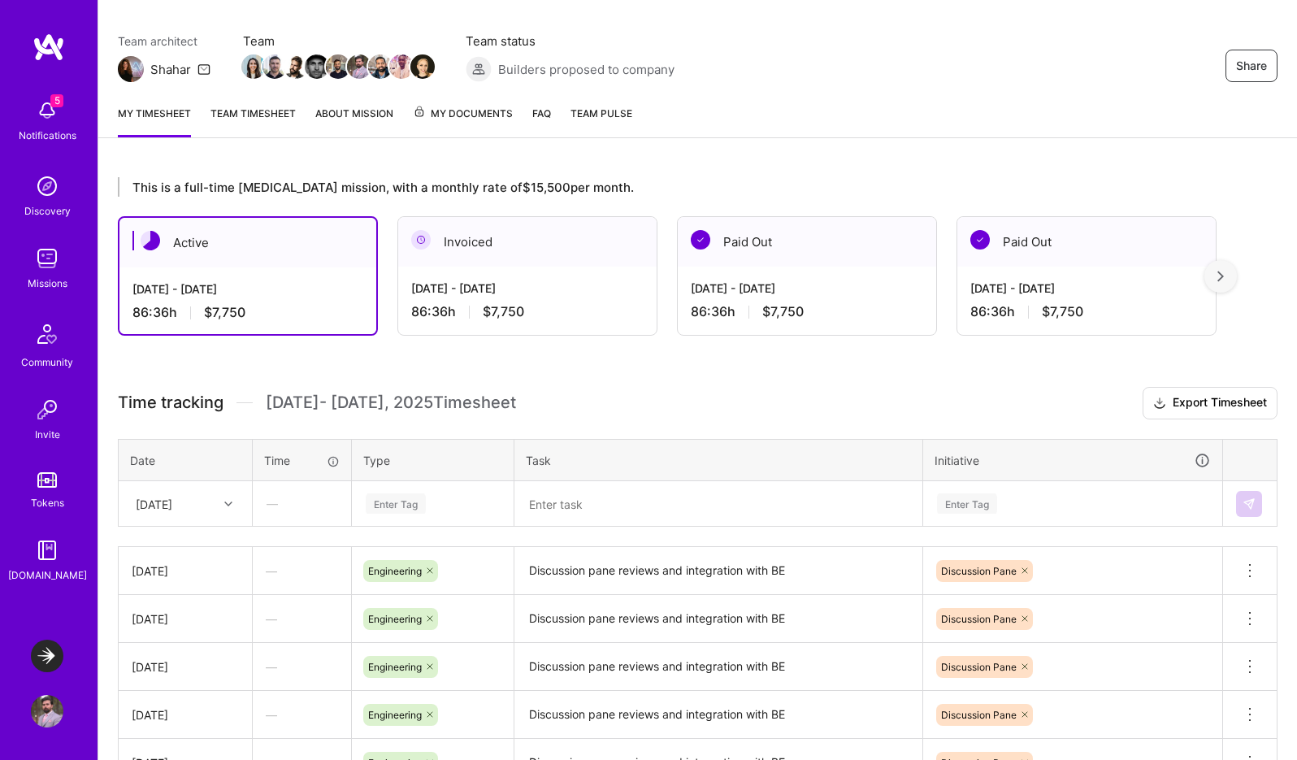
click at [46, 119] on img at bounding box center [47, 110] width 33 height 33
click at [37, 93] on div "5 Notifications Discovery Missions Community Invite Tokens [DOMAIN_NAME]" at bounding box center [49, 337] width 98 height 492
click at [53, 124] on img at bounding box center [47, 110] width 33 height 33
